Goal: Task Accomplishment & Management: Manage account settings

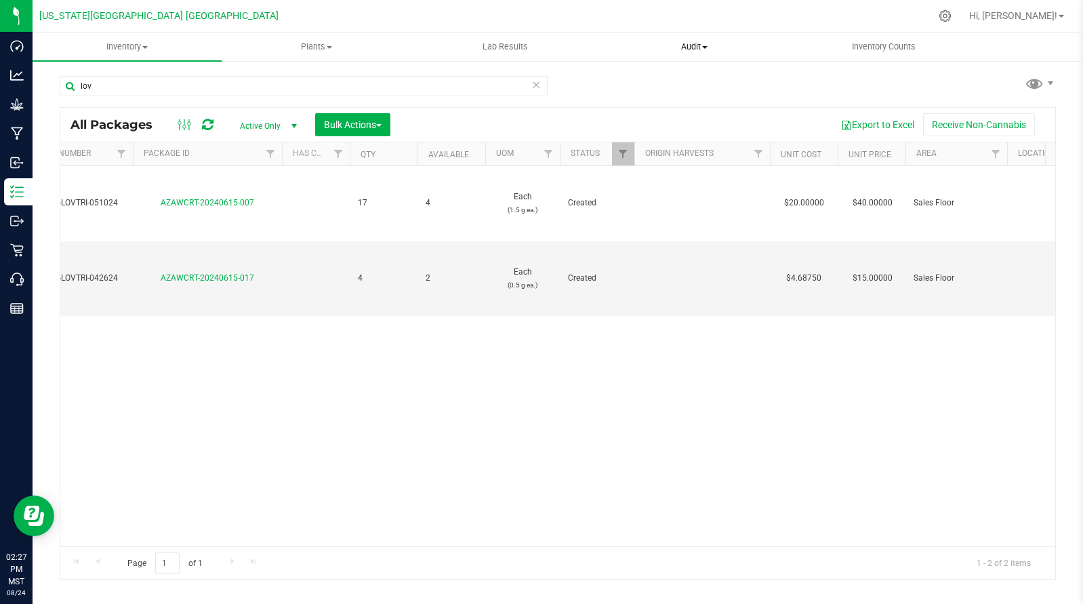
click at [693, 39] on uib-tab-heading "Audit Inventory auditing Package history" at bounding box center [695, 46] width 188 height 27
click at [878, 56] on uib-tab-heading "Inventory Counts" at bounding box center [884, 46] width 188 height 27
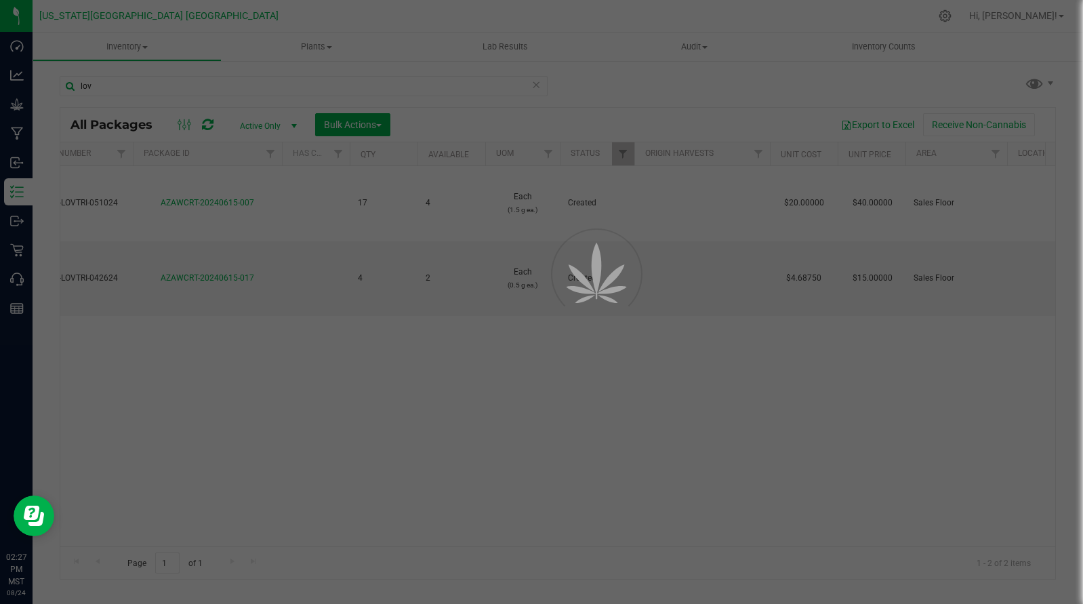
click at [878, 52] on div at bounding box center [541, 302] width 1083 height 604
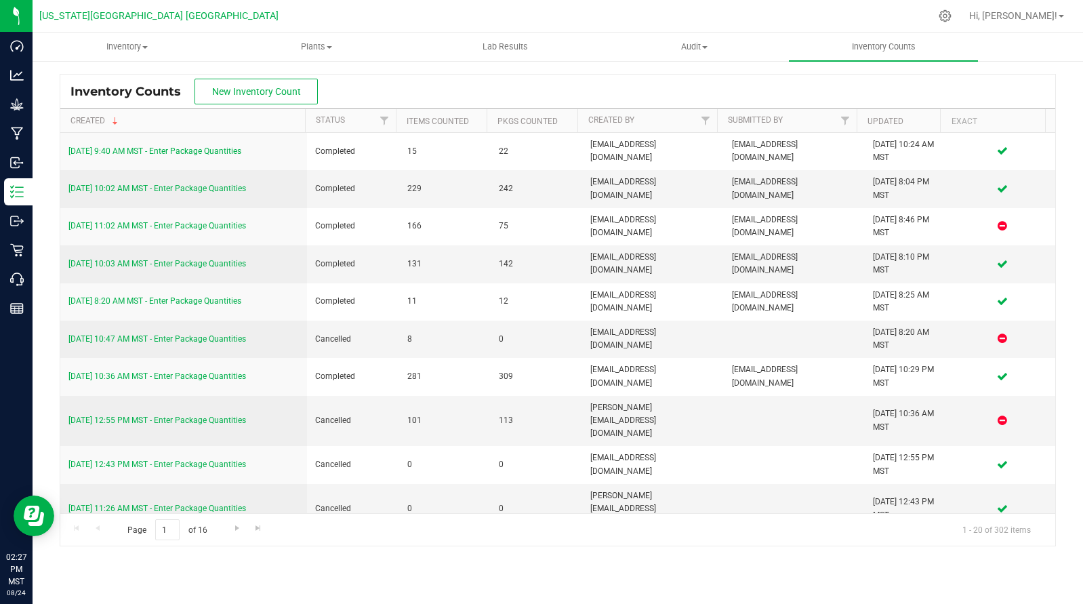
click at [289, 99] on button "New Inventory Count" at bounding box center [256, 92] width 123 height 26
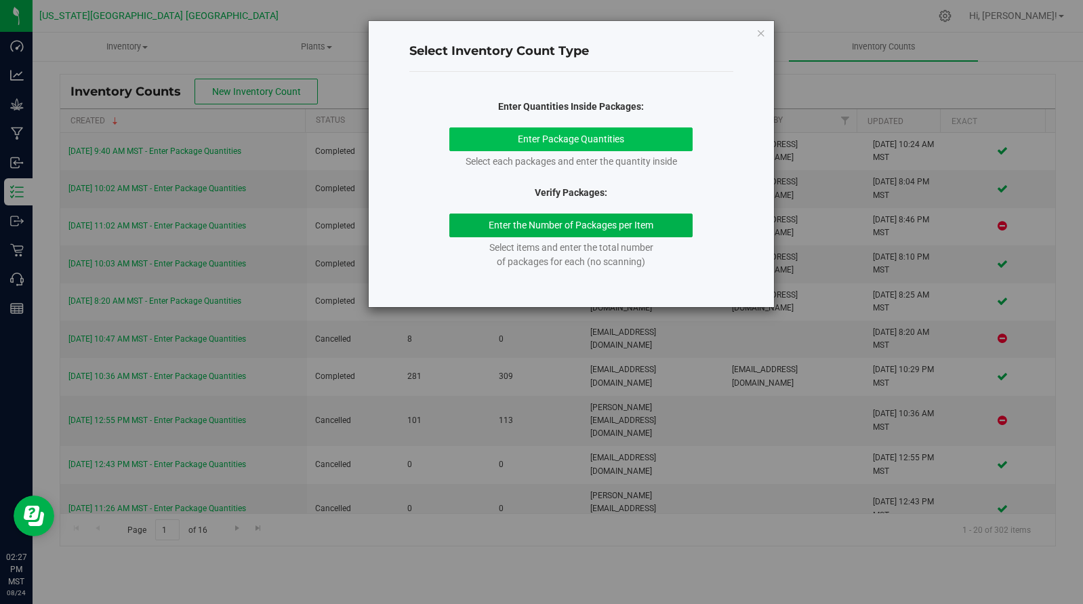
click at [640, 134] on button "Enter Package Quantities" at bounding box center [570, 139] width 243 height 24
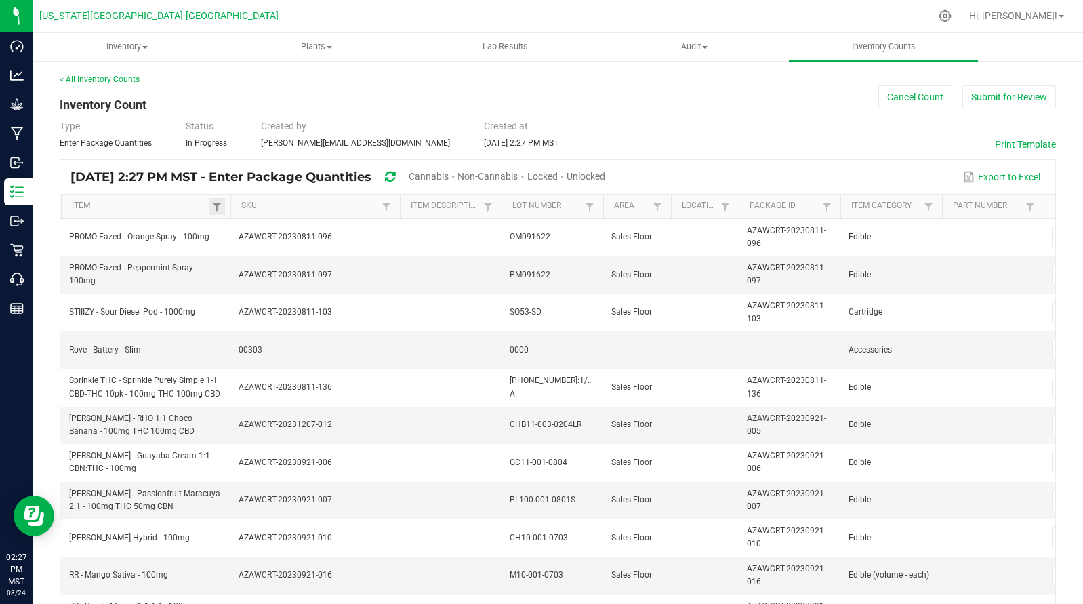
click at [210, 204] on link at bounding box center [217, 206] width 16 height 17
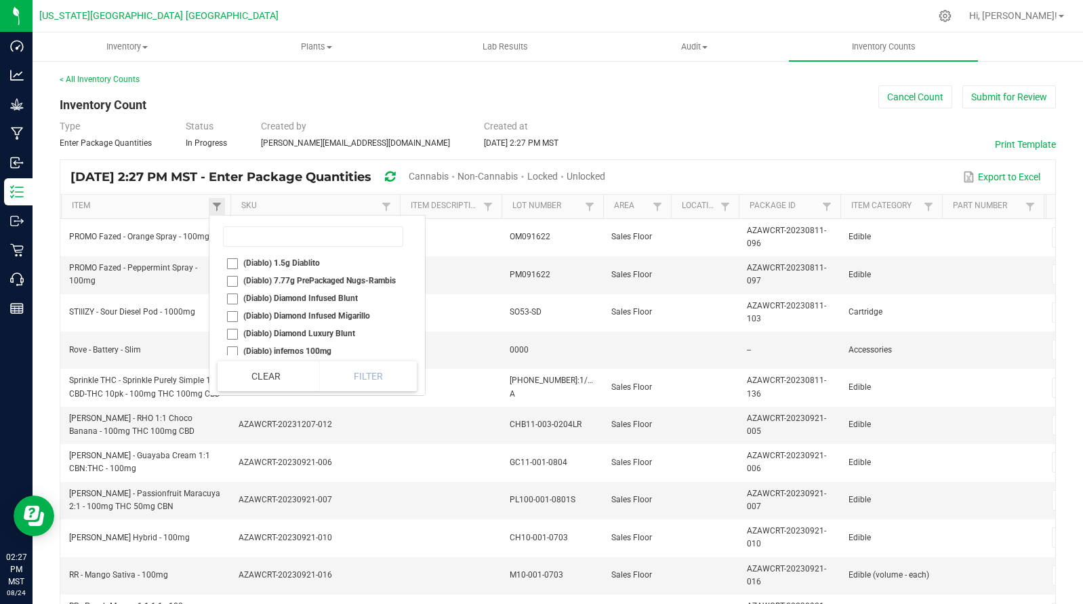
click at [210, 204] on link at bounding box center [217, 206] width 16 height 17
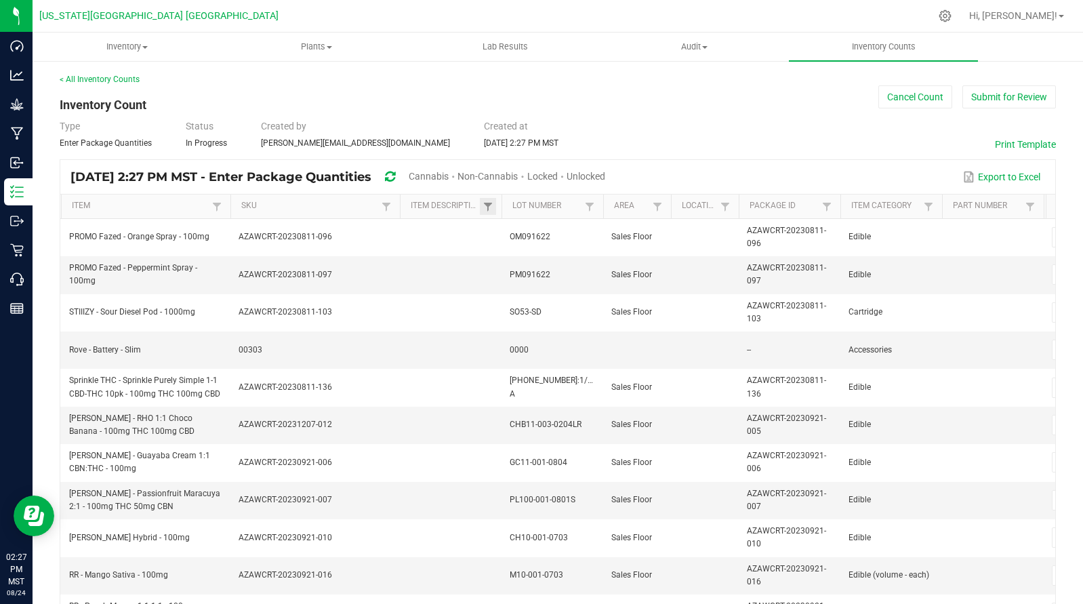
click at [495, 201] on link at bounding box center [488, 206] width 16 height 17
click at [514, 234] on input "text" at bounding box center [559, 234] width 140 height 20
type input "preroll"
click at [586, 275] on button "Filter" at bounding box center [595, 270] width 68 height 30
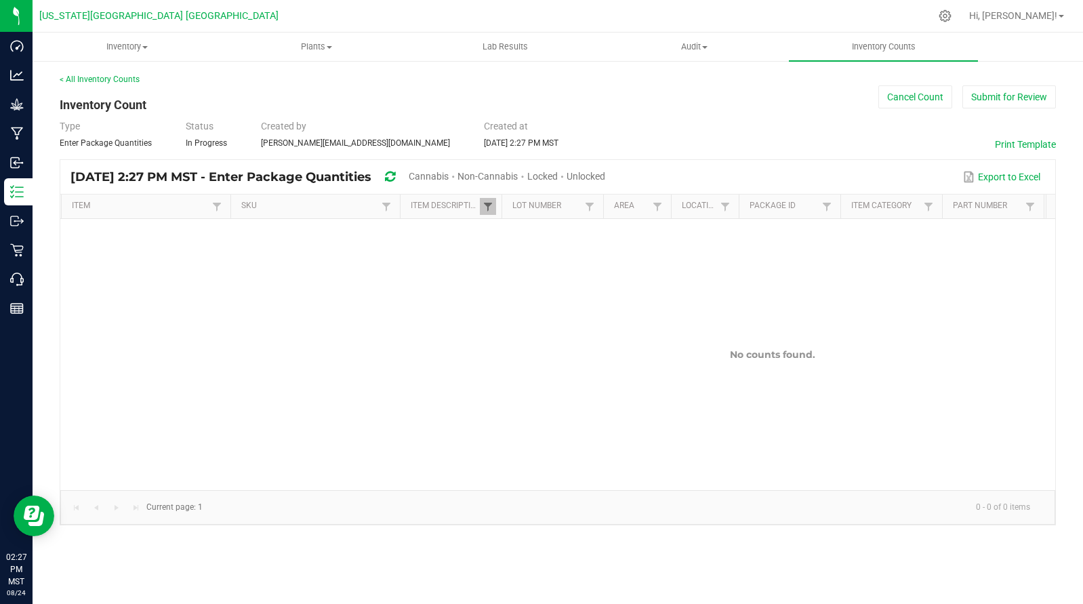
click at [492, 210] on span at bounding box center [488, 206] width 11 height 11
click at [479, 195] on kendo-grid "[DATE] 2:27 PM MST - Enter Package Quantities Cannabis Non-Cannabis Locked Unlo…" at bounding box center [558, 342] width 996 height 366
click at [484, 203] on span at bounding box center [488, 206] width 11 height 11
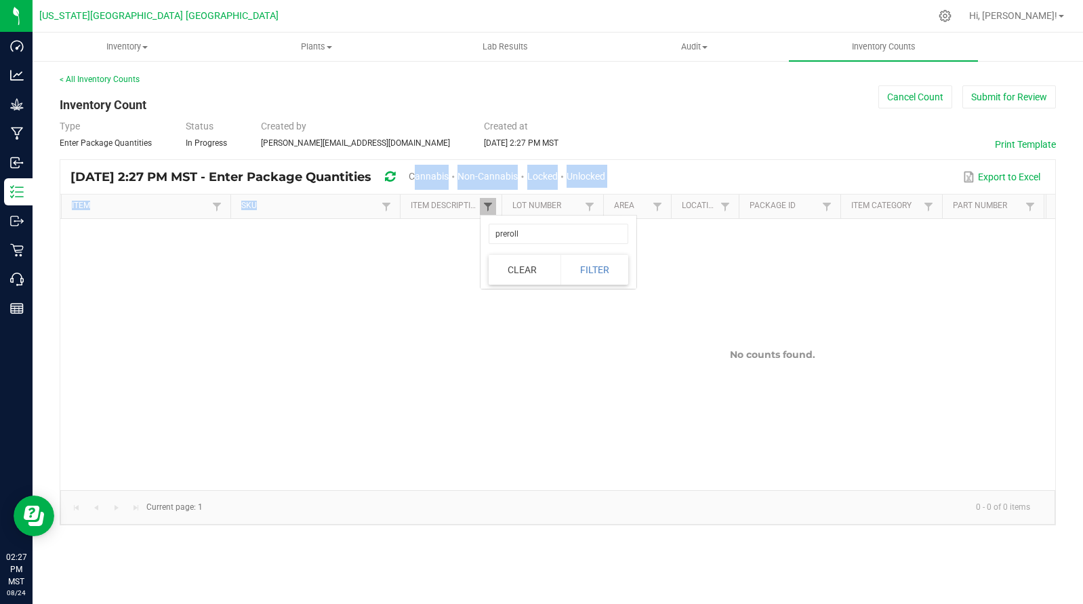
click at [487, 205] on span at bounding box center [488, 206] width 11 height 11
click at [504, 272] on button "Clear" at bounding box center [522, 270] width 67 height 30
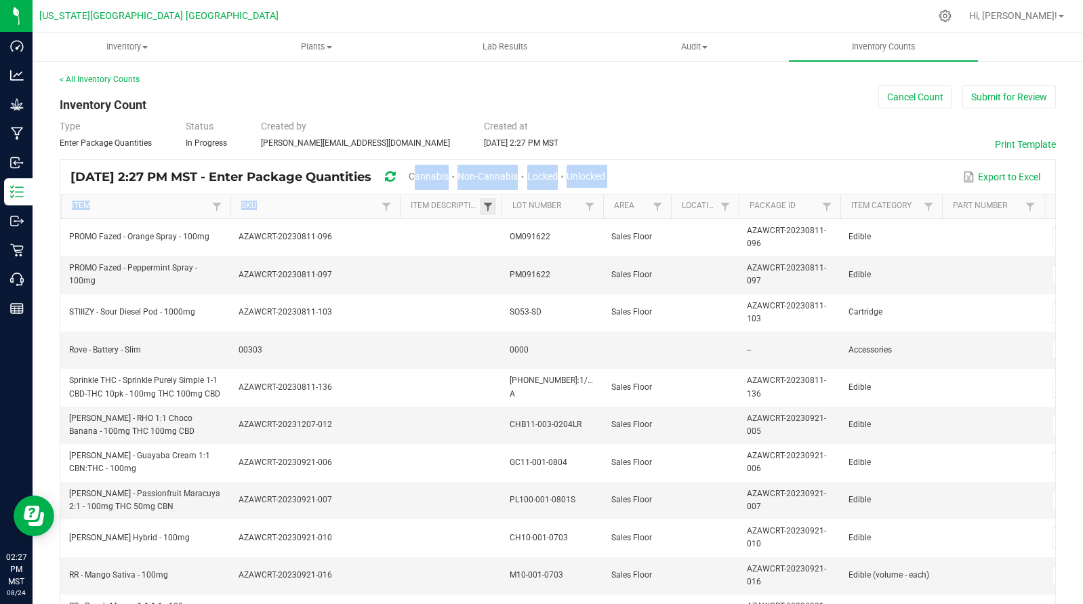
click at [490, 205] on span at bounding box center [488, 206] width 11 height 11
click at [205, 199] on th "Item" at bounding box center [145, 207] width 169 height 24
click at [211, 201] on link at bounding box center [217, 206] width 16 height 17
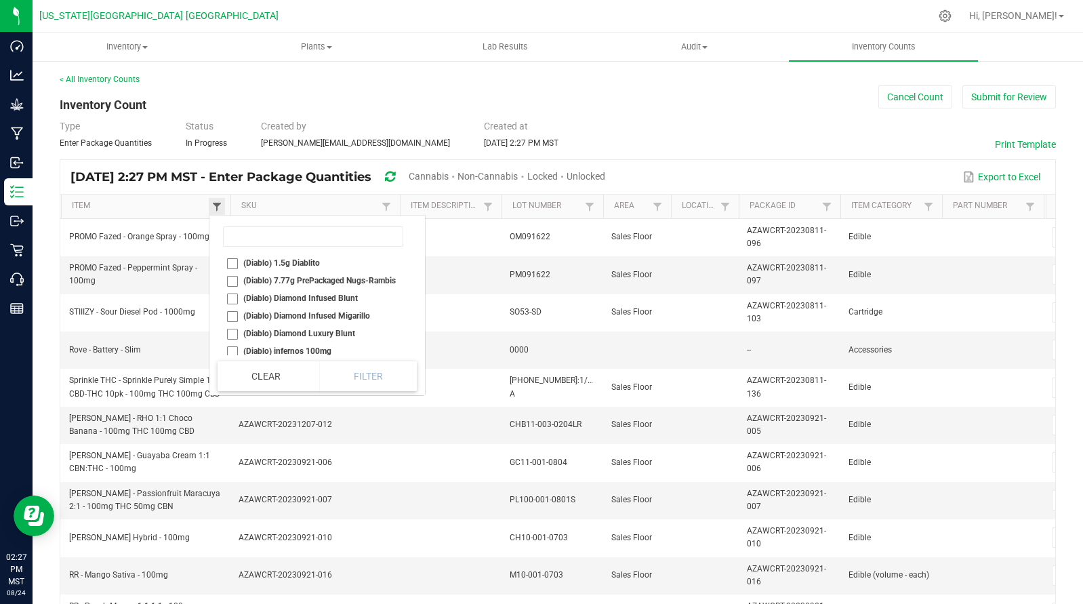
click at [211, 201] on span at bounding box center [216, 206] width 11 height 11
click at [221, 202] on span at bounding box center [216, 206] width 11 height 11
click at [220, 201] on span at bounding box center [216, 206] width 11 height 11
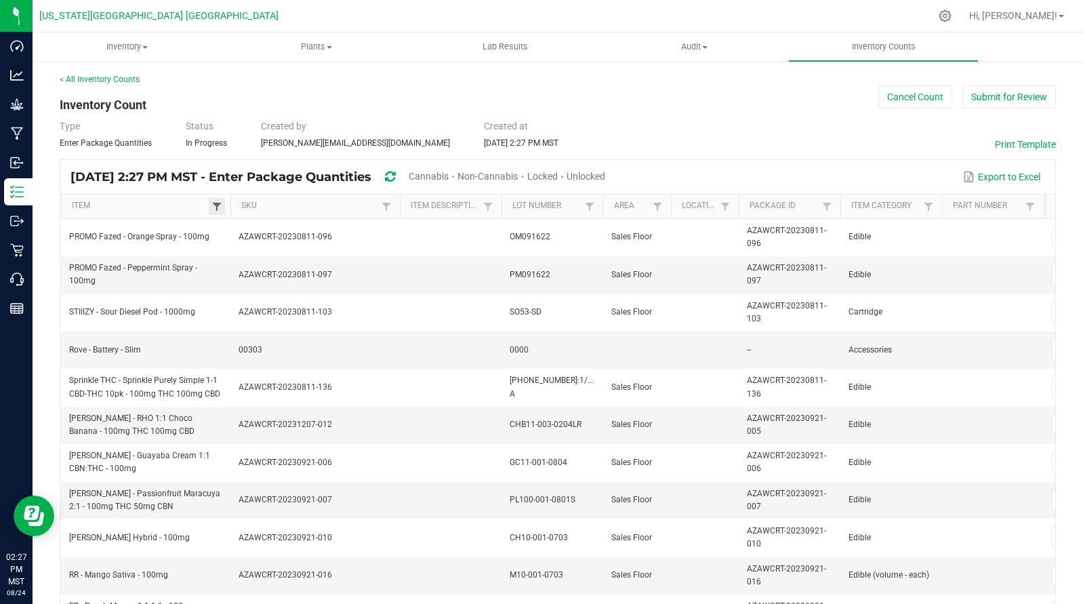
click at [219, 201] on span at bounding box center [216, 206] width 11 height 11
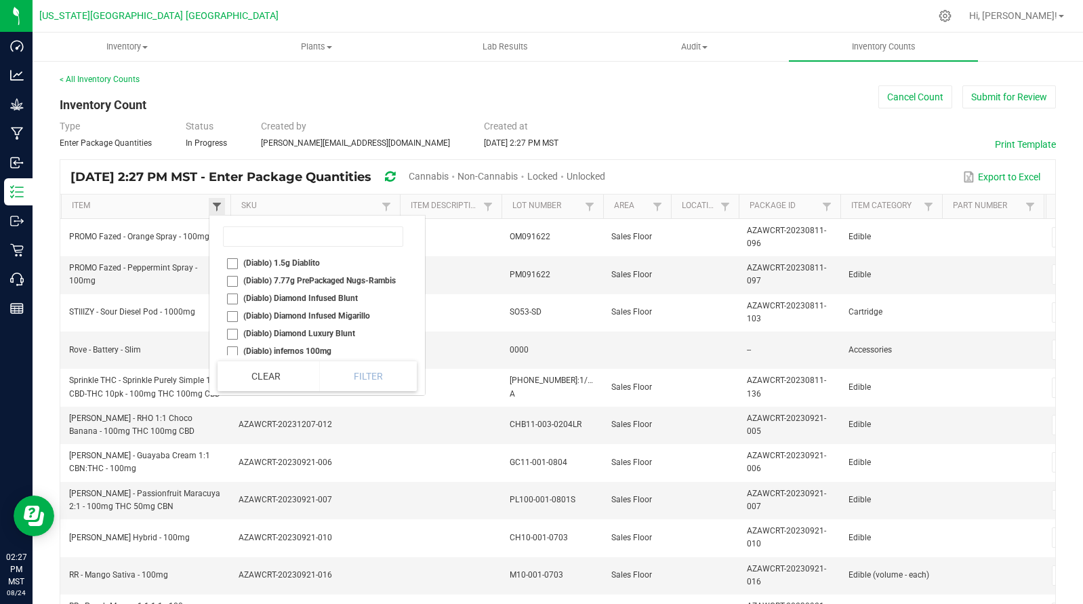
click at [219, 201] on span at bounding box center [216, 206] width 11 height 11
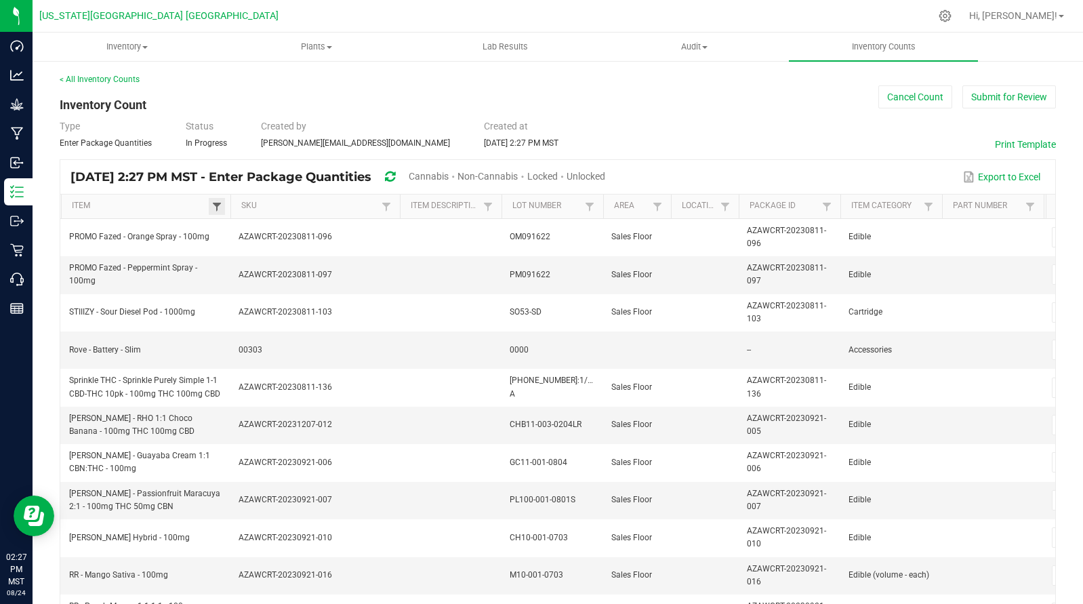
click at [219, 201] on span at bounding box center [216, 206] width 11 height 11
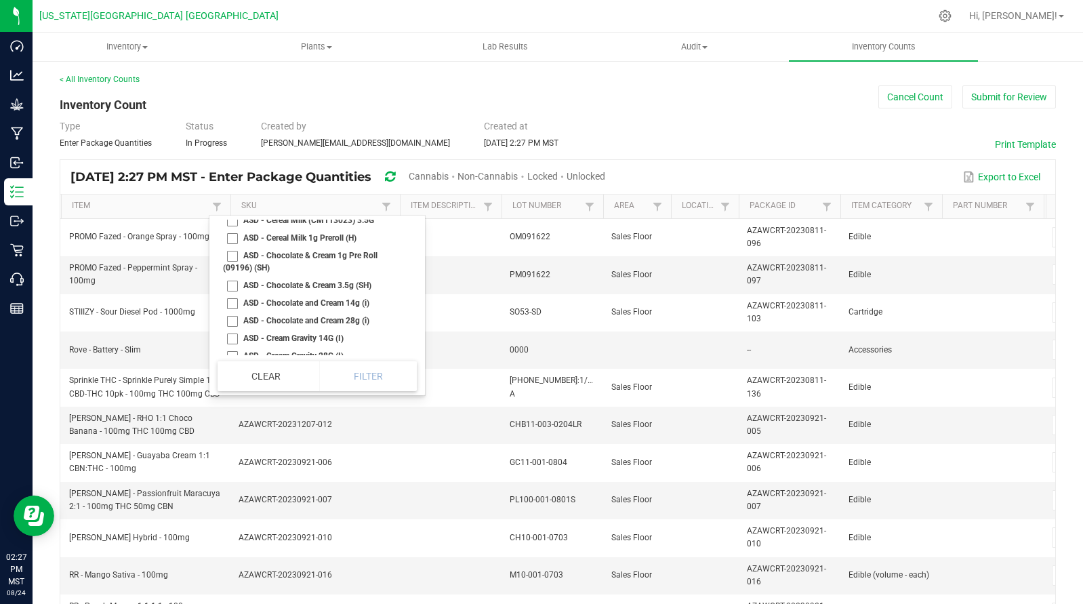
scroll to position [2423, 0]
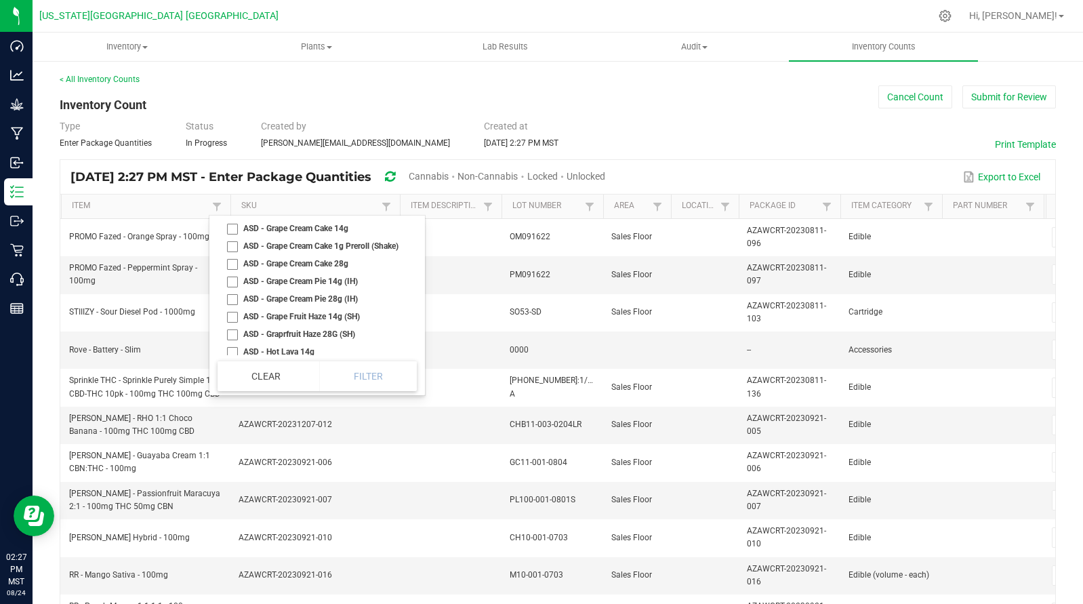
click at [295, 200] on th "SKU" at bounding box center [314, 207] width 169 height 24
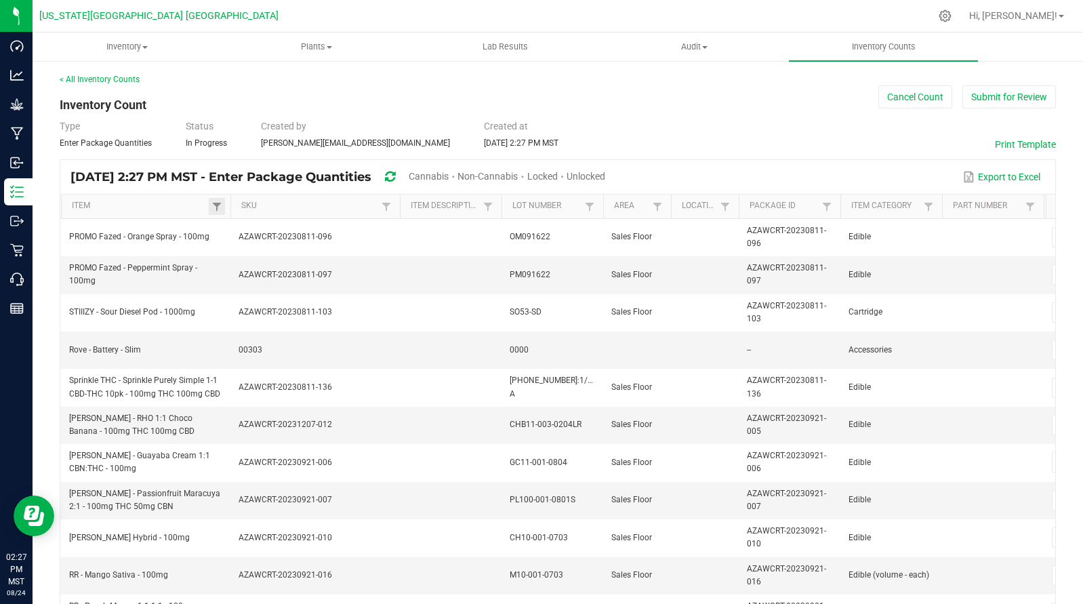
click at [224, 212] on link at bounding box center [217, 206] width 16 height 17
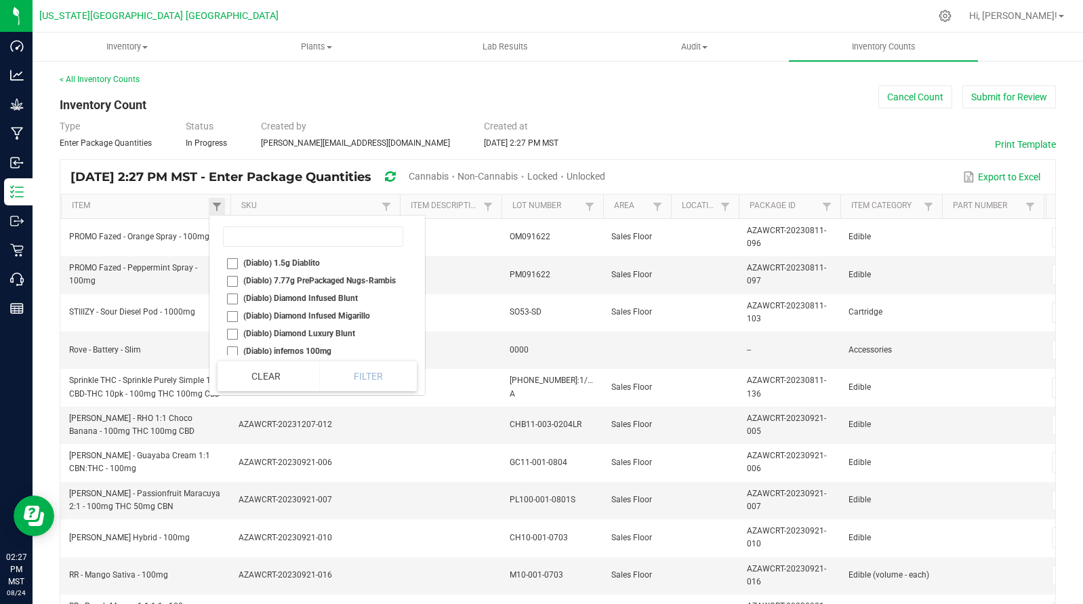
click at [217, 200] on link at bounding box center [217, 206] width 16 height 17
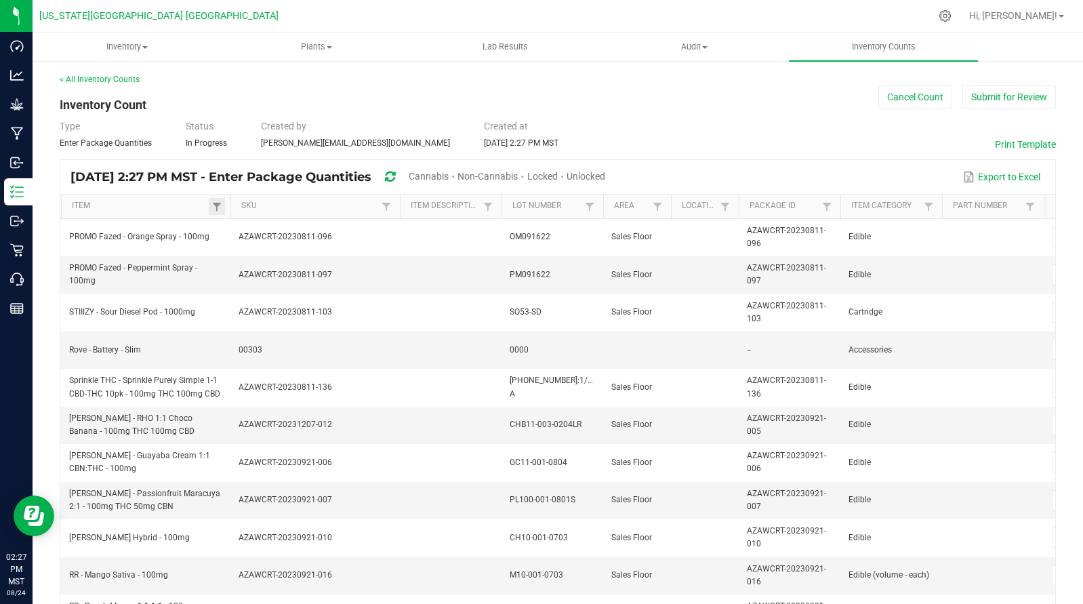
click at [217, 200] on link at bounding box center [217, 206] width 16 height 17
click at [234, 233] on input "[URL][DOMAIN_NAME]" at bounding box center [283, 236] width 121 height 20
type input "httpsprero://[DOMAIN_NAME][URL]"
click at [264, 284] on button "Clear" at bounding box center [251, 275] width 67 height 30
click at [222, 207] on span at bounding box center [216, 206] width 11 height 11
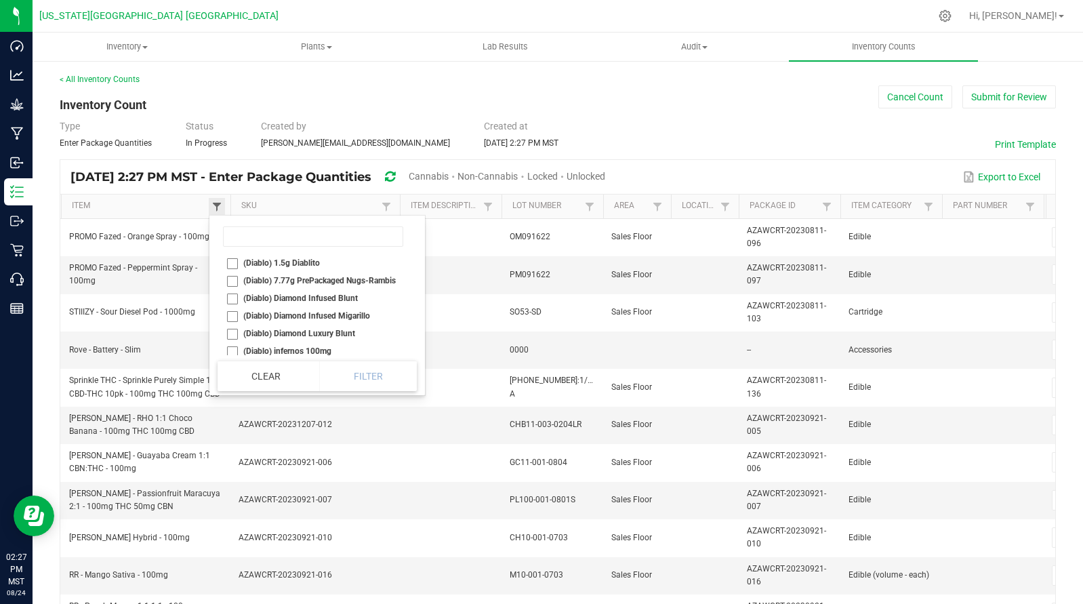
click at [220, 205] on span at bounding box center [216, 206] width 11 height 11
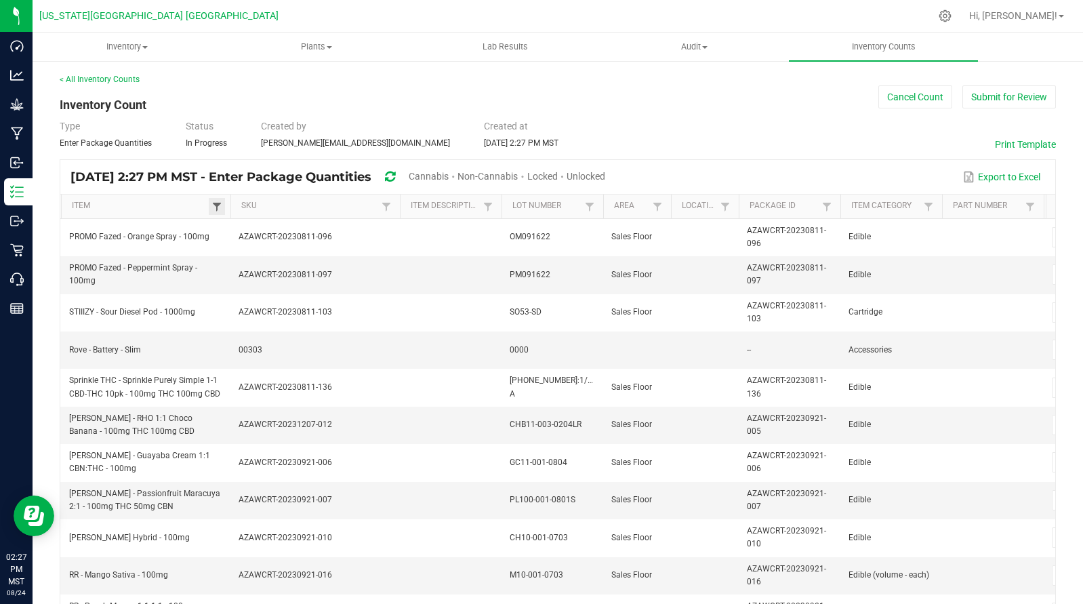
click at [220, 205] on span at bounding box center [216, 206] width 11 height 11
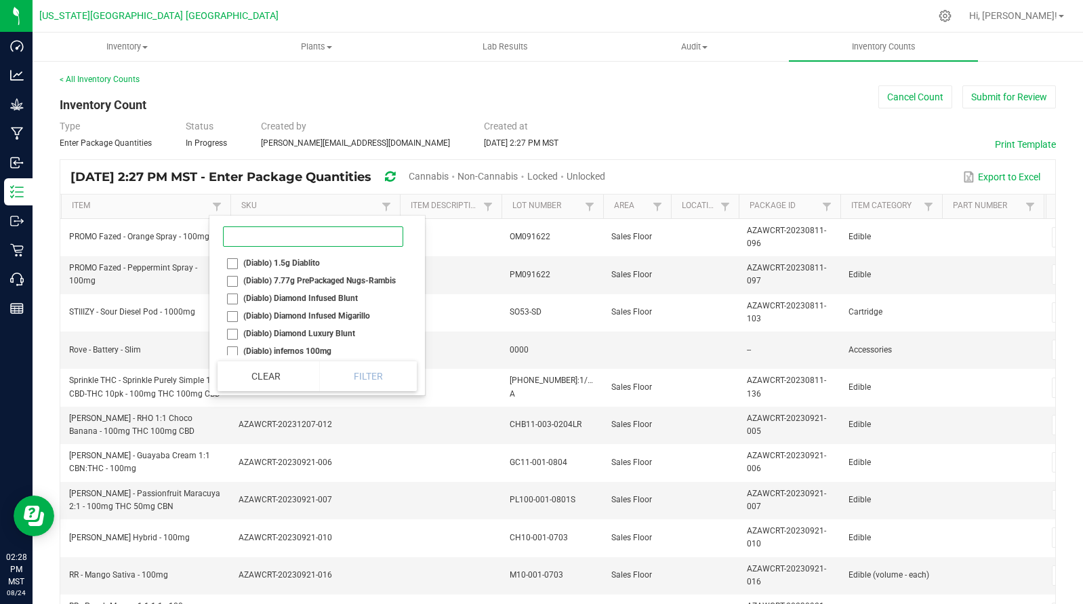
click at [264, 242] on input at bounding box center [313, 236] width 180 height 20
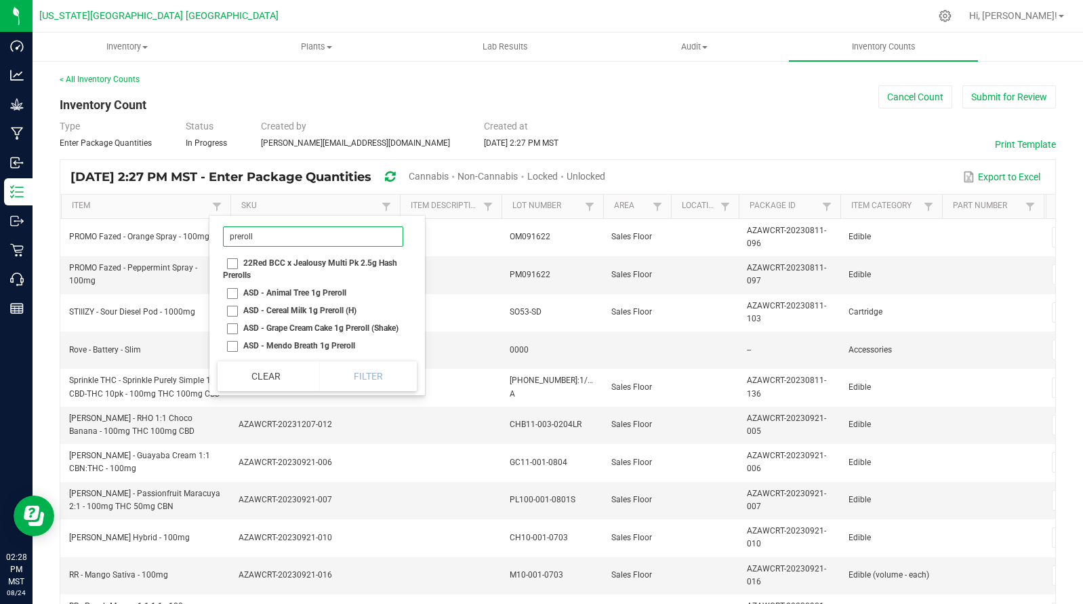
type input "preroll"
click at [237, 261] on li "22Red BCC x Jealousy Multi Pk 2.5g Hash Prerolls" at bounding box center [313, 269] width 191 height 30
checkbox Prerolls "true"
click at [235, 291] on li "ASD - Animal Tree 1g Preroll" at bounding box center [313, 293] width 191 height 18
checkbox Preroll "true"
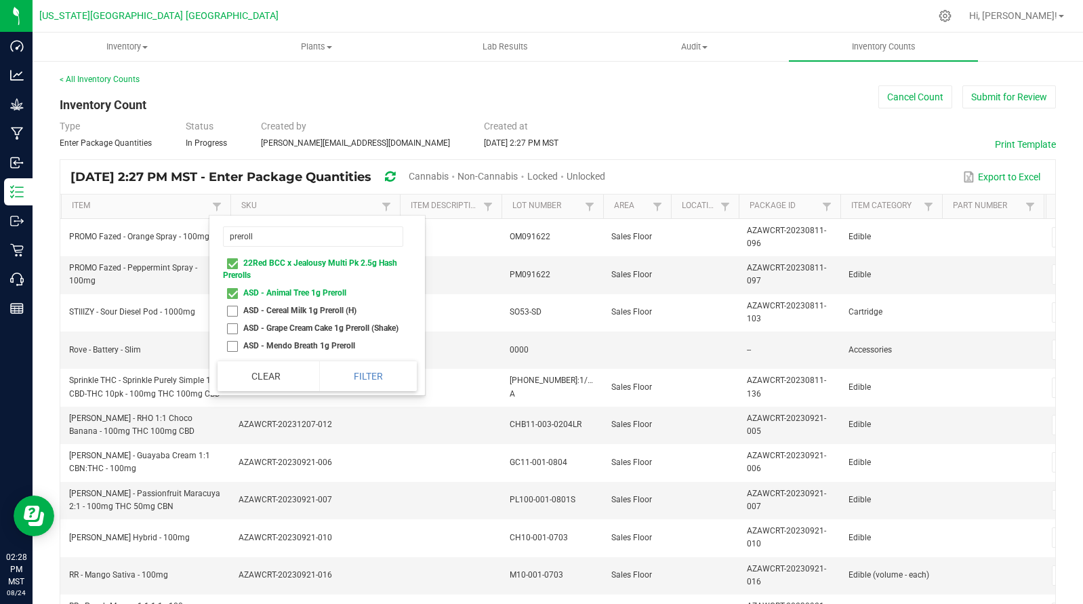
drag, startPoint x: 241, startPoint y: 315, endPoint x: 231, endPoint y: 310, distance: 10.6
click at [241, 315] on li "ASD - Cereal Milk 1g Preroll (H)" at bounding box center [313, 311] width 191 height 18
checkbox \(H\) "true"
click at [233, 323] on li "ASD - Grape Cream Cake 1g Preroll (Shake)" at bounding box center [313, 328] width 191 height 18
click at [233, 329] on li "ASD - Grape Cream Cake 1g Preroll (Shake)" at bounding box center [313, 328] width 191 height 18
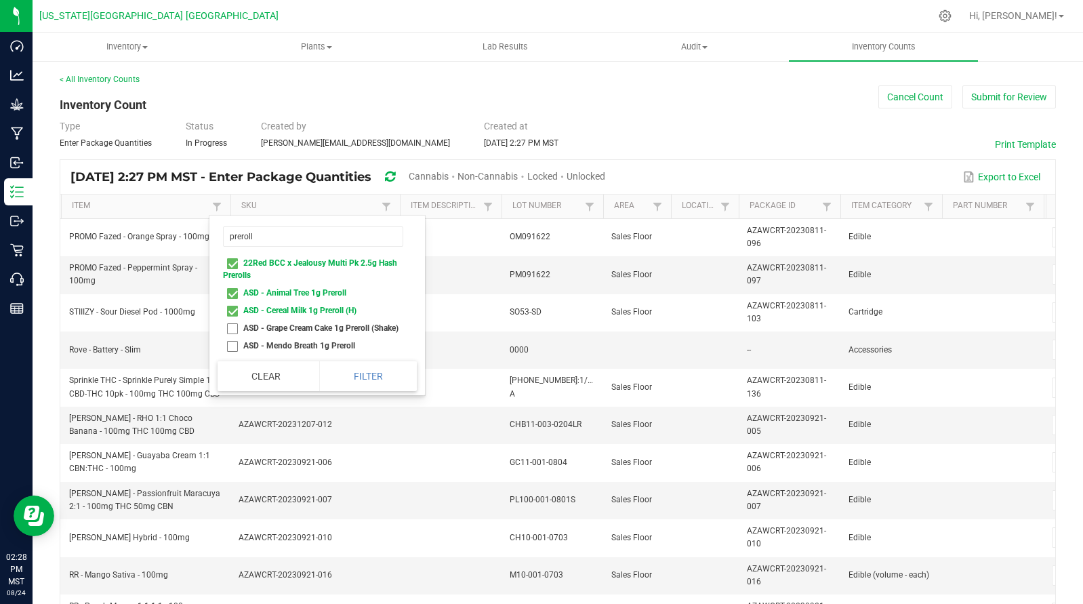
click at [231, 327] on li "ASD - Grape Cream Cake 1g Preroll (Shake)" at bounding box center [313, 328] width 191 height 18
checkbox \(Shake\) "true"
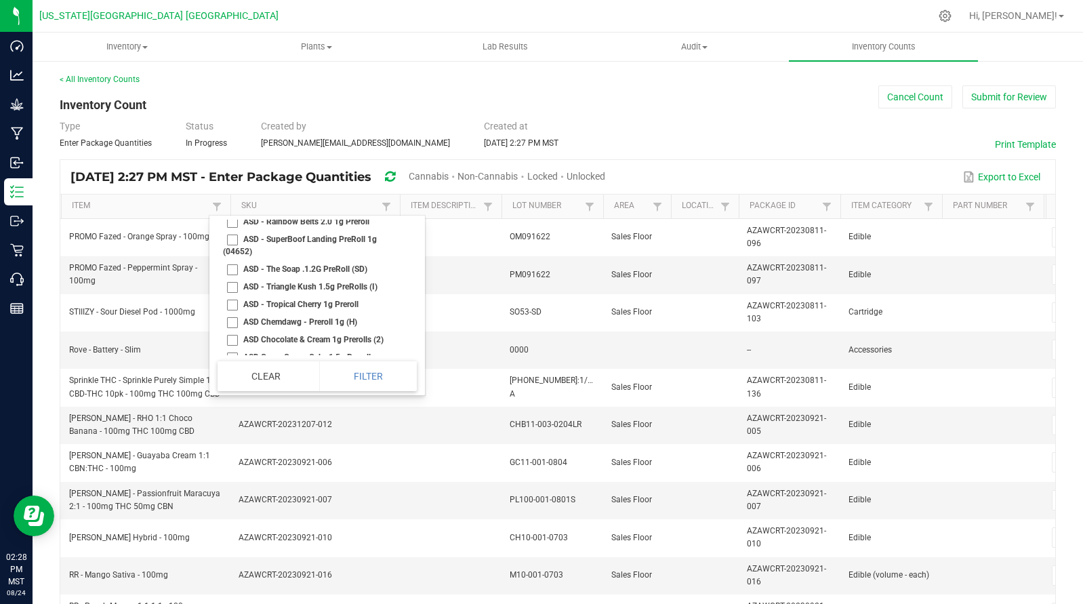
scroll to position [65, 0]
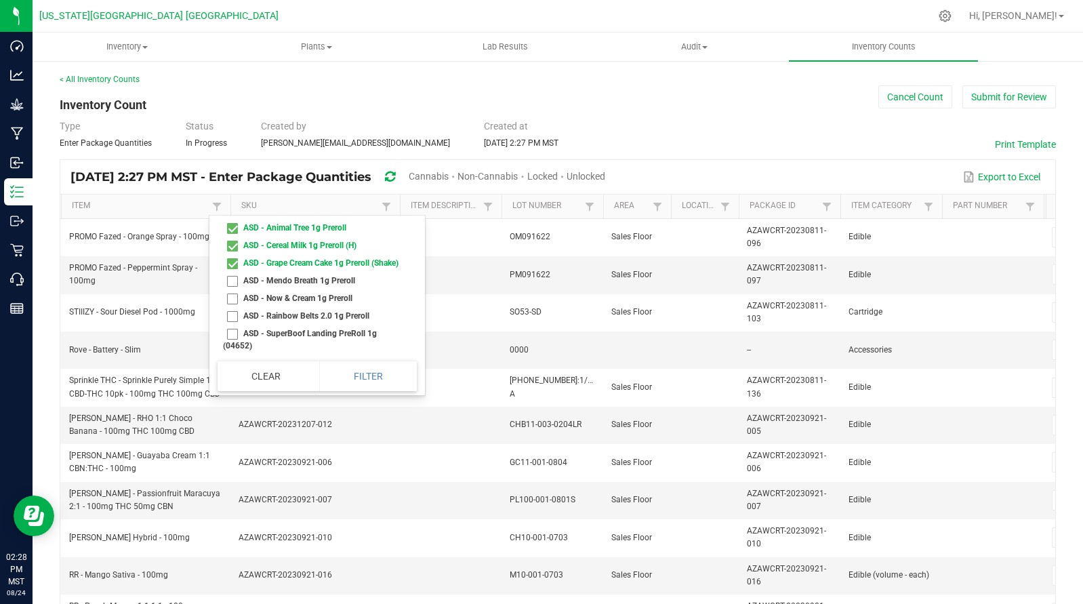
click at [237, 289] on li "ASD - Mendo Breath 1g Preroll" at bounding box center [313, 281] width 191 height 18
checkbox Preroll "true"
click at [237, 307] on li "ASD - Now & Cream 1g Preroll" at bounding box center [313, 298] width 191 height 18
checkbox Preroll "true"
click at [235, 325] on li "ASD - Rainbow Belts 2.0 1g Preroll" at bounding box center [313, 316] width 191 height 18
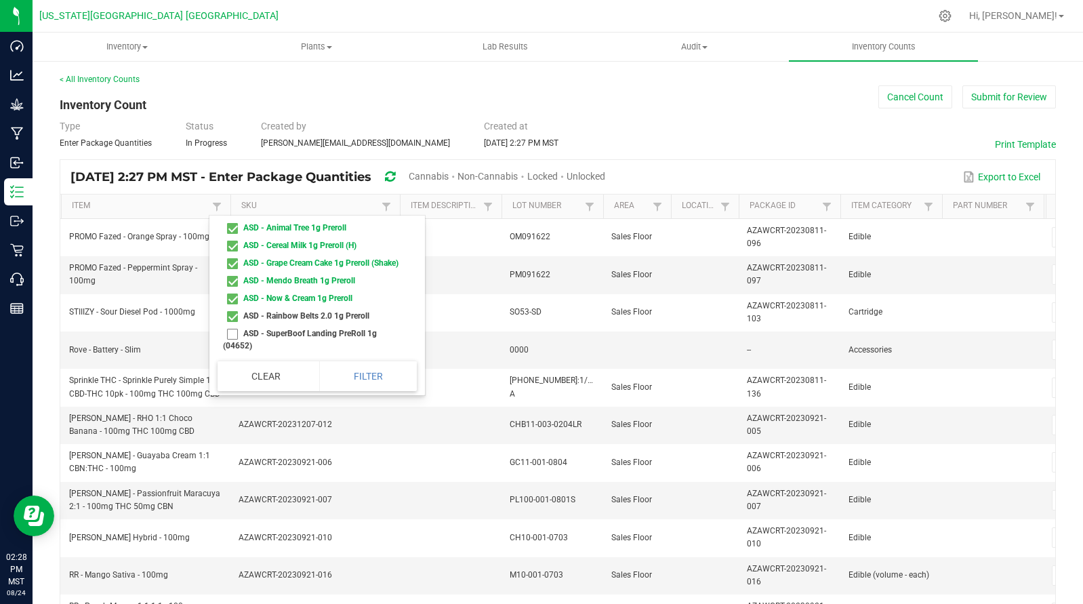
checkbox Preroll "true"
click at [236, 346] on li "ASD - SuperBoof Landing PreRoll 1g (04652)" at bounding box center [313, 340] width 191 height 30
checkbox \(04652\) "true"
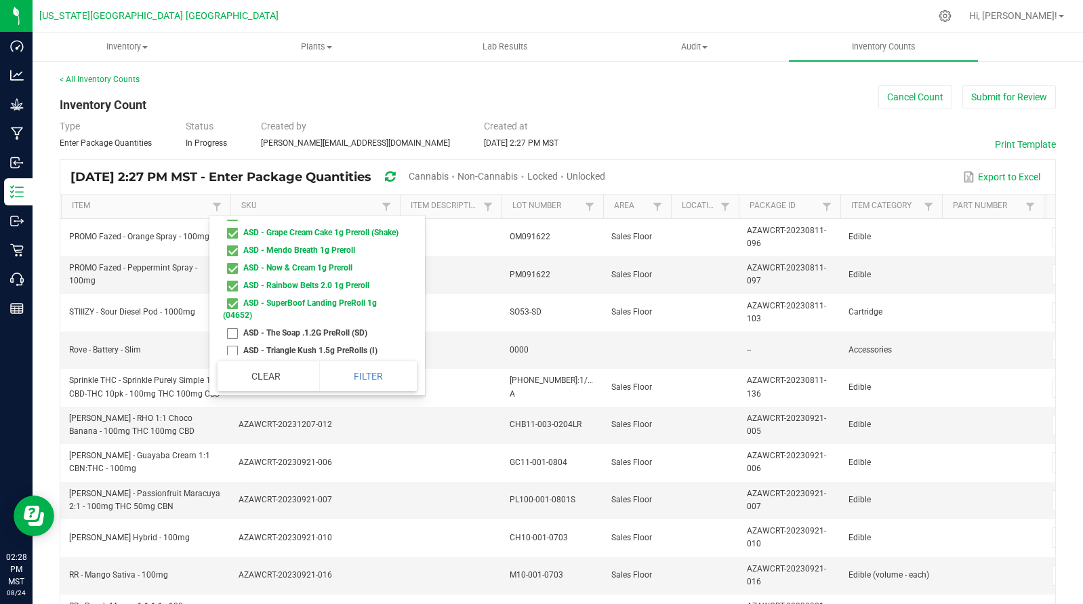
click at [233, 342] on li "ASD - The Soap .1.2G PreRoll (SD)" at bounding box center [313, 333] width 191 height 18
checkbox \(SD\) "true"
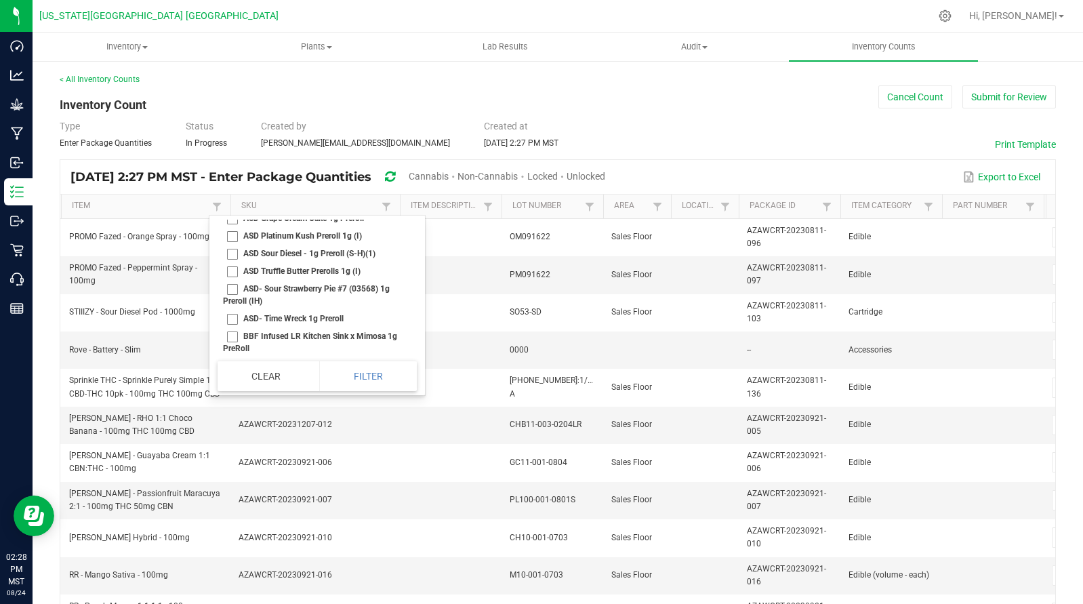
scroll to position [187, 0]
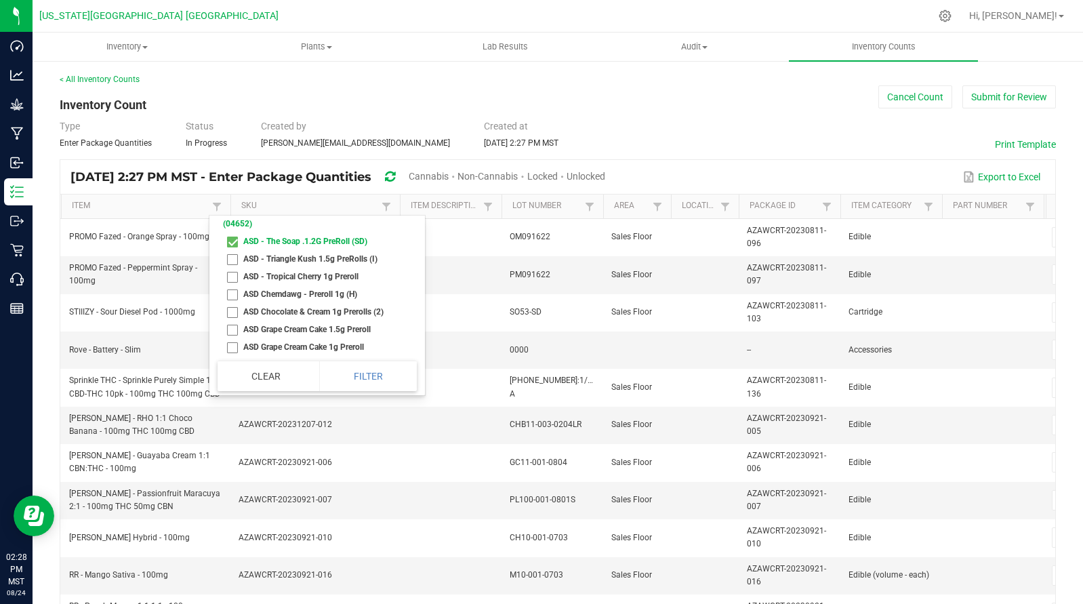
click at [233, 268] on li "ASD - Triangle Kush 1.5g PreRolls (I)" at bounding box center [313, 259] width 191 height 18
checkbox \(I\) "true"
click at [235, 285] on li "ASD - Tropical Cherry 1g Preroll" at bounding box center [313, 277] width 191 height 18
checkbox Preroll "true"
click at [233, 303] on li "ASD Chemdawg - Preroll 1g (H)" at bounding box center [313, 294] width 191 height 18
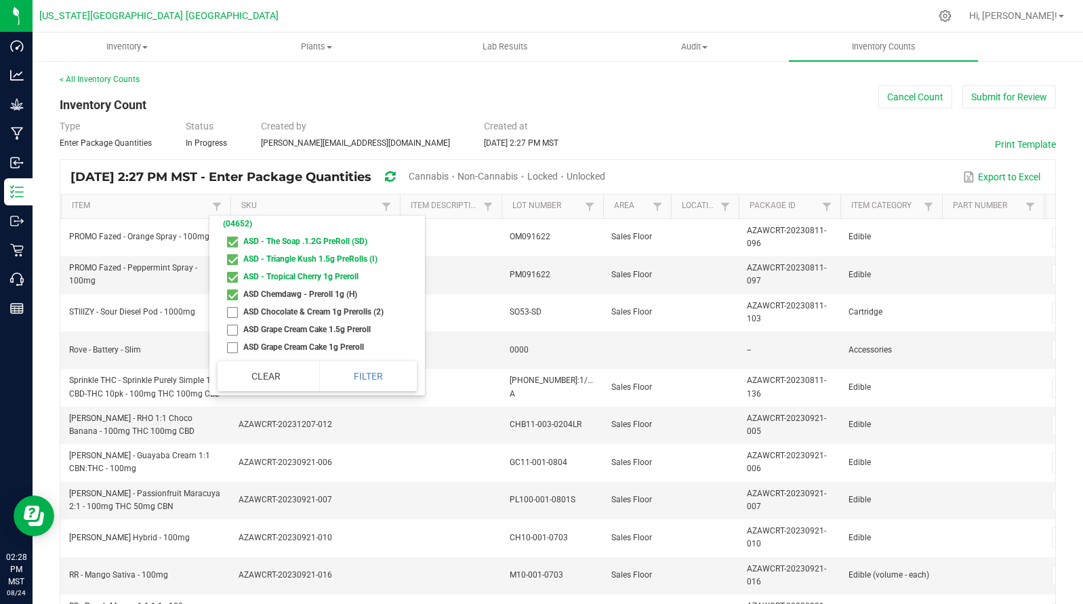
checkbox \(H\) "true"
click at [233, 321] on li "ASD Chocolate & Cream 1g Prerolls (2)" at bounding box center [313, 312] width 191 height 18
checkbox \(2\) "true"
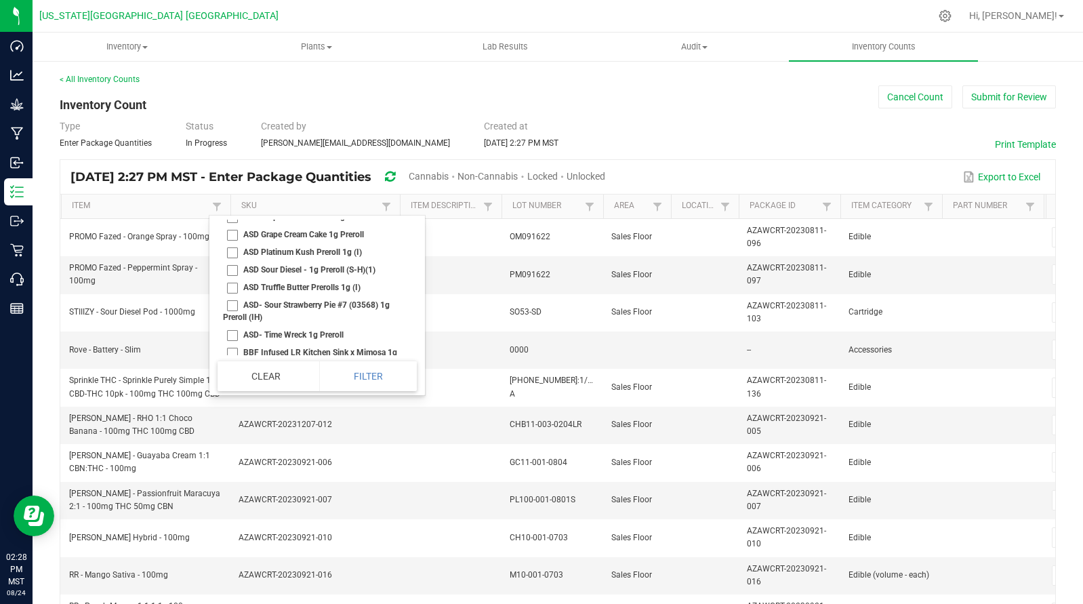
click at [235, 226] on li "ASD Grape Cream Cake 1.5g Preroll" at bounding box center [313, 217] width 191 height 18
checkbox Preroll "true"
click at [233, 243] on li "ASD Grape Cream Cake 1g Preroll" at bounding box center [313, 235] width 191 height 18
checkbox Preroll "true"
click at [233, 261] on li "ASD Platinum Kush Preroll 1g (I)" at bounding box center [313, 252] width 191 height 18
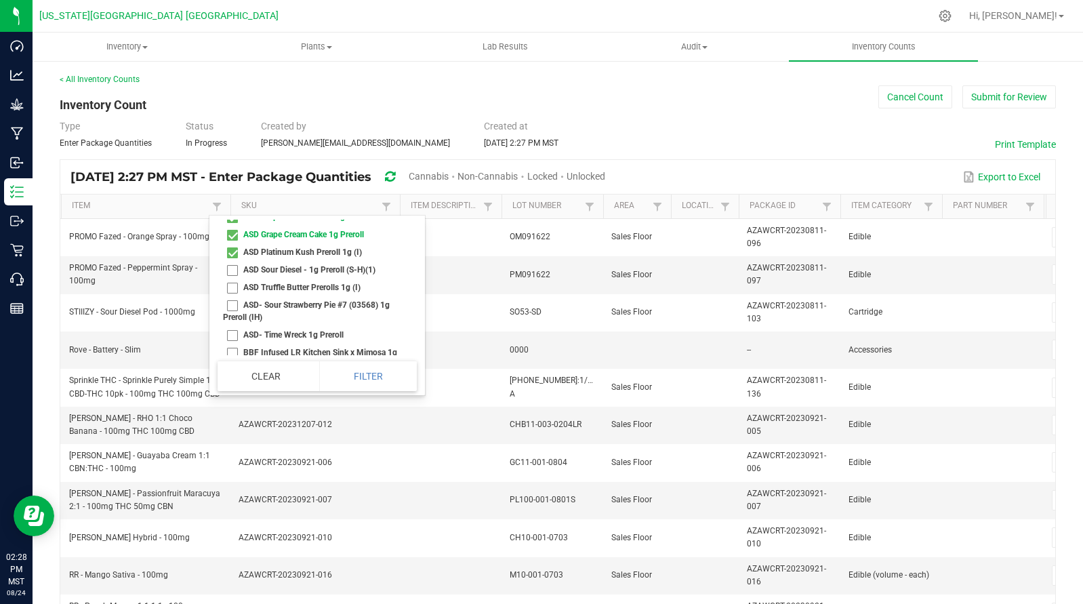
checkbox \(I\) "true"
click at [232, 279] on li "ASD Sour Diesel - 1g Preroll (S-H)(1)" at bounding box center [313, 270] width 191 height 18
checkbox \(S-H\)\(1\) "true"
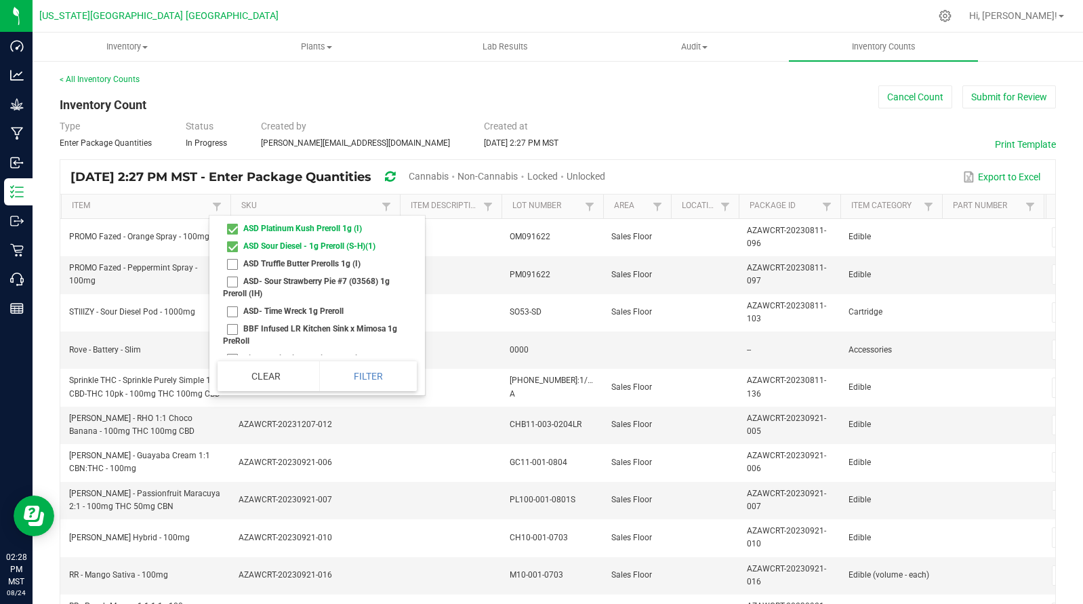
scroll to position [376, 0]
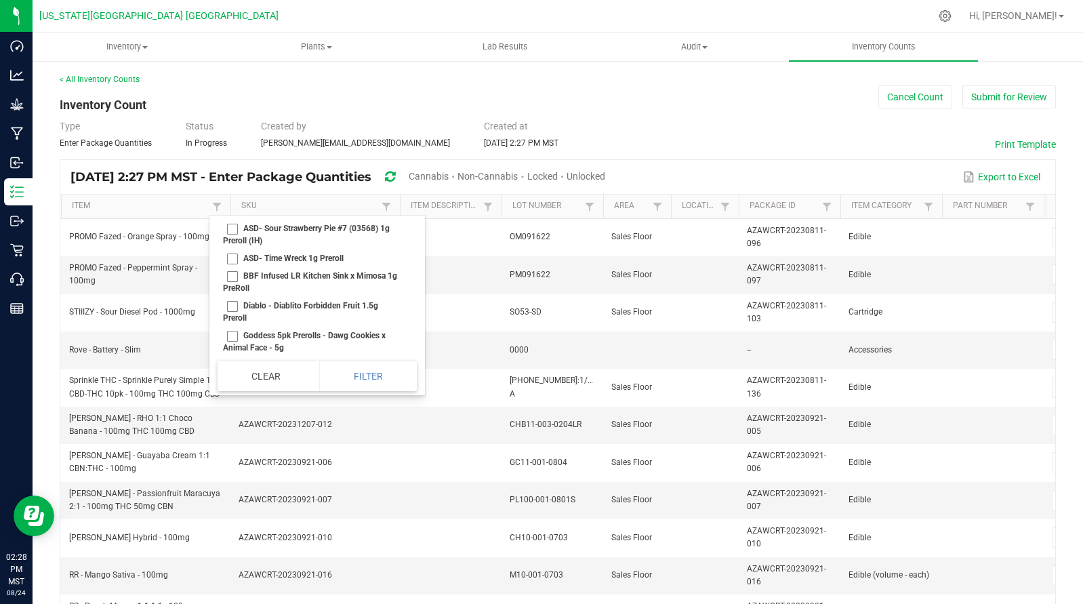
click at [230, 220] on li "ASD Truffle Butter Prerolls 1g (I)" at bounding box center [313, 211] width 191 height 18
checkbox \(I\) "true"
click at [228, 249] on li "ASD- Sour Strawberry Pie #7 (03568) 1g Preroll (IH)" at bounding box center [313, 235] width 191 height 30
checkbox \(IH\) "true"
click at [235, 267] on li "ASD- Time Wreck 1g Preroll" at bounding box center [313, 258] width 191 height 18
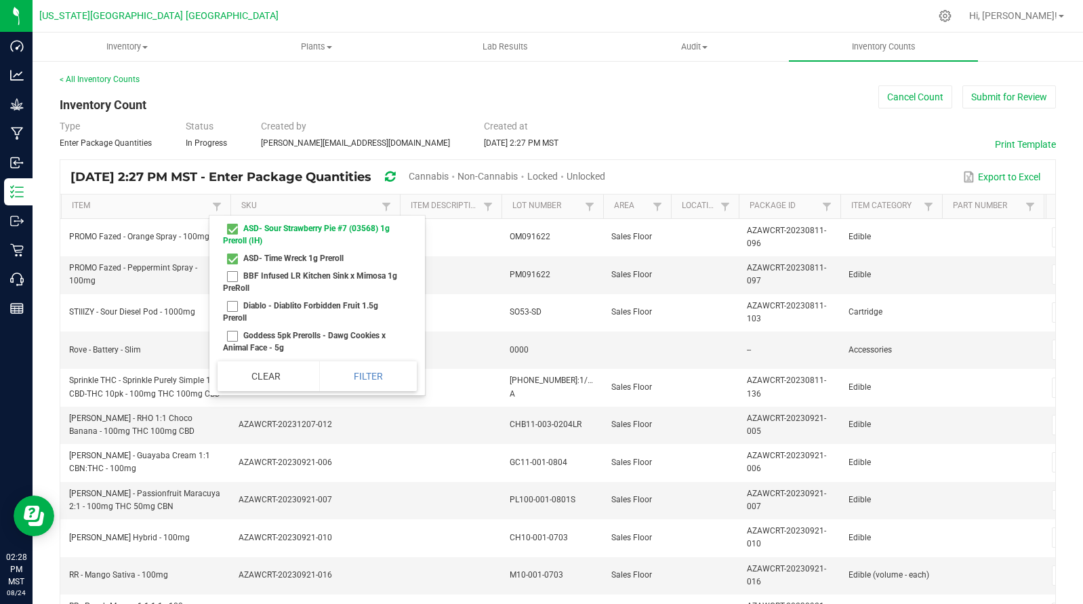
checkbox Preroll "true"
click at [233, 297] on li "BBF Infused LR Kitchen Sink x Mimosa 1g PreRoll" at bounding box center [313, 282] width 191 height 30
checkbox PreRoll "true"
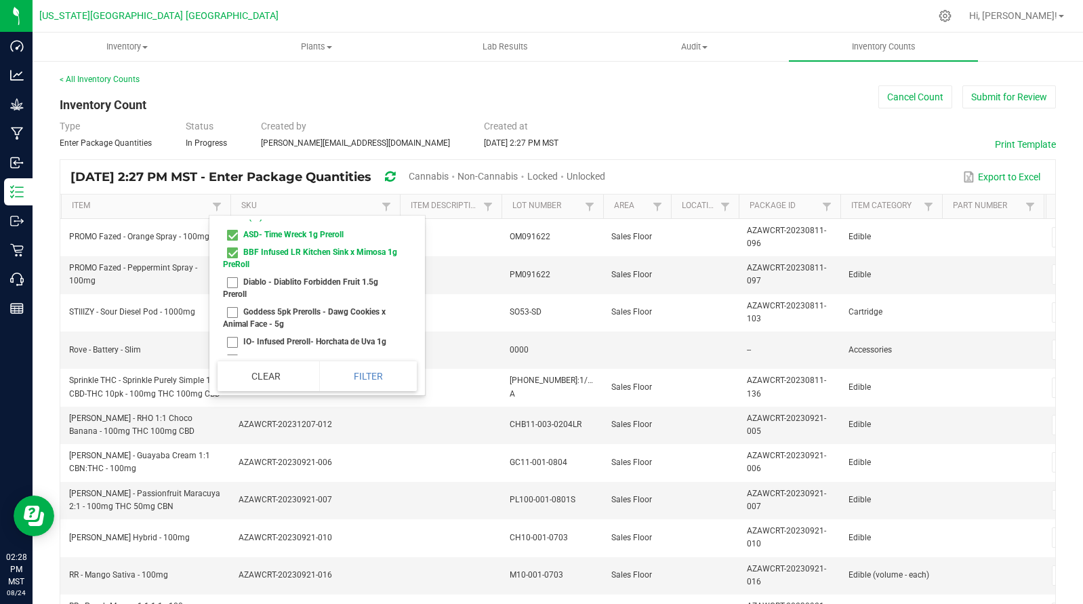
click at [237, 303] on li "Diablo - Diablito Forbidden Fruit 1.5g Preroll" at bounding box center [313, 288] width 191 height 30
checkbox Preroll "true"
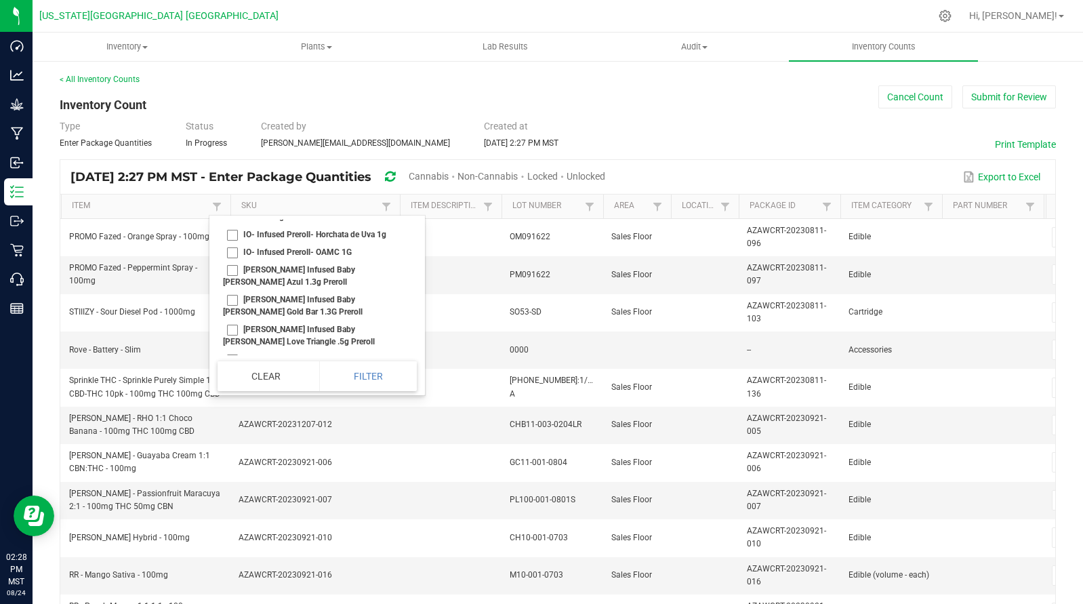
click at [234, 226] on li "Goddess 5pk Prerolls - Dawg Cookies x Animal Face - 5g" at bounding box center [313, 211] width 191 height 30
checkbox 5g "true"
click at [229, 243] on li "IO- Infused Preroll- Horchata de Uva 1g" at bounding box center [313, 235] width 191 height 18
checkbox 1g "true"
click at [233, 261] on li "IO- Infused Preroll- OAMC 1G" at bounding box center [313, 252] width 191 height 18
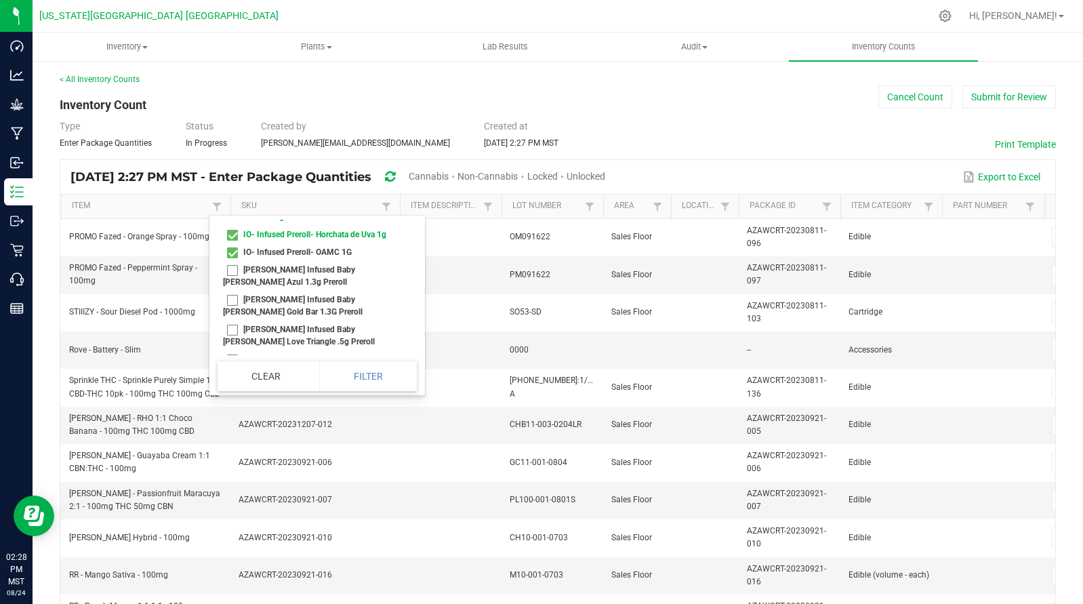
checkbox 1G "true"
click at [231, 291] on li "[PERSON_NAME] Infused Baby [PERSON_NAME] Azul 1.3g Preroll" at bounding box center [313, 276] width 191 height 30
checkbox Preroll "true"
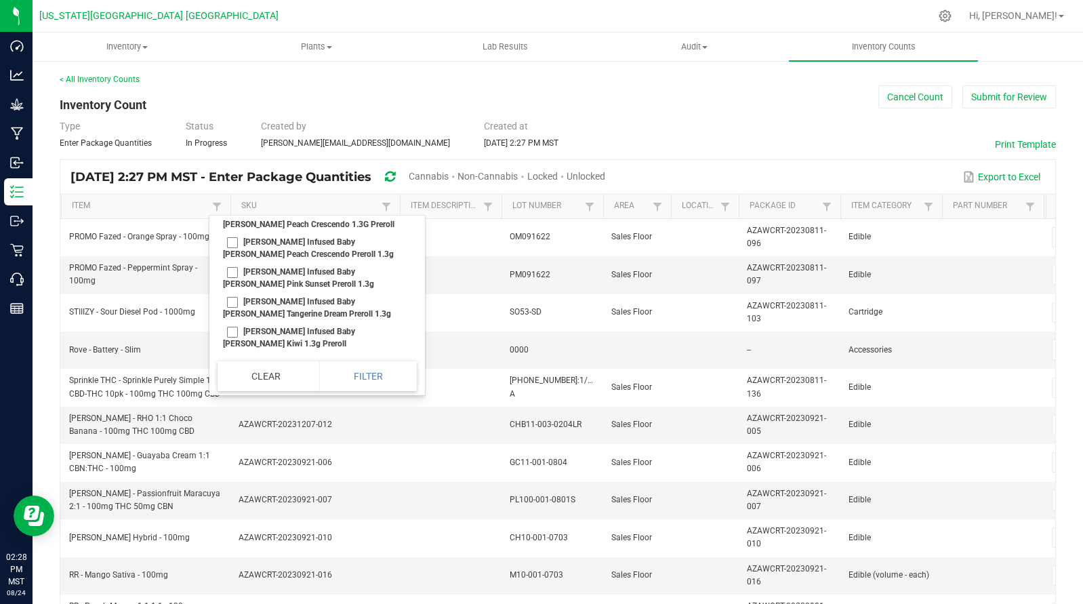
scroll to position [626, 0]
drag, startPoint x: 231, startPoint y: 238, endPoint x: 233, endPoint y: 260, distance: 22.5
click at [231, 202] on li "[PERSON_NAME] Infused Baby [PERSON_NAME] Gold Bar 1.3G Preroll" at bounding box center [313, 187] width 191 height 30
checkbox Preroll "true"
click at [231, 232] on li "[PERSON_NAME] Infused Baby [PERSON_NAME] Love Triangle .5g Preroll" at bounding box center [313, 217] width 191 height 30
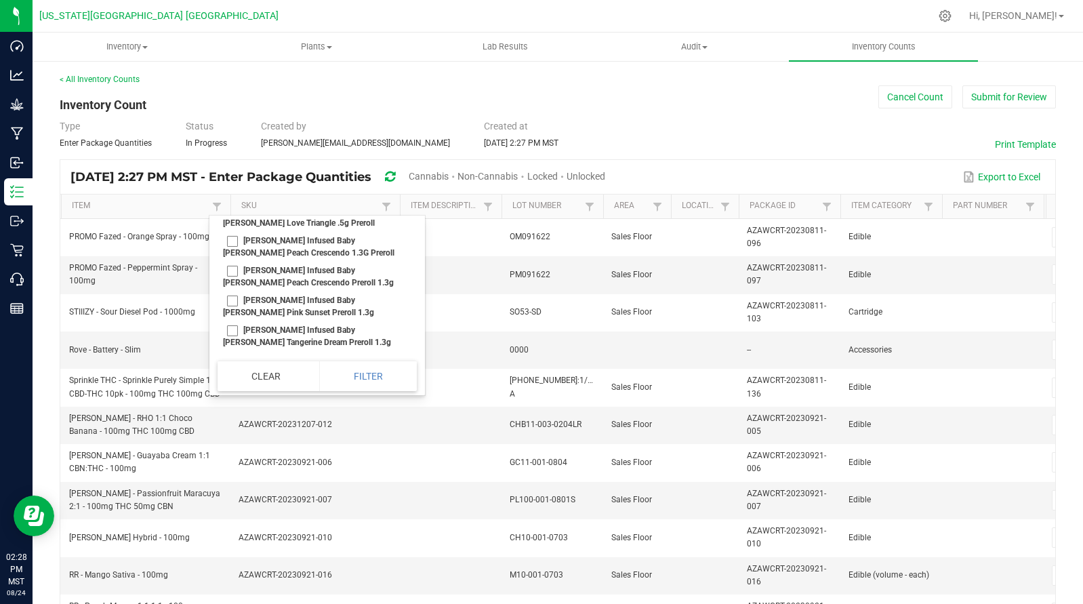
checkbox Preroll "true"
click at [237, 262] on li "[PERSON_NAME] Infused Baby [PERSON_NAME] Peach Crescendo 1.3G Preroll" at bounding box center [313, 247] width 191 height 30
checkbox Preroll "true"
click at [234, 291] on li "[PERSON_NAME] Infused Baby [PERSON_NAME] Peach Crescendo Preroll 1.3g" at bounding box center [313, 277] width 191 height 30
checkbox 1\ "true"
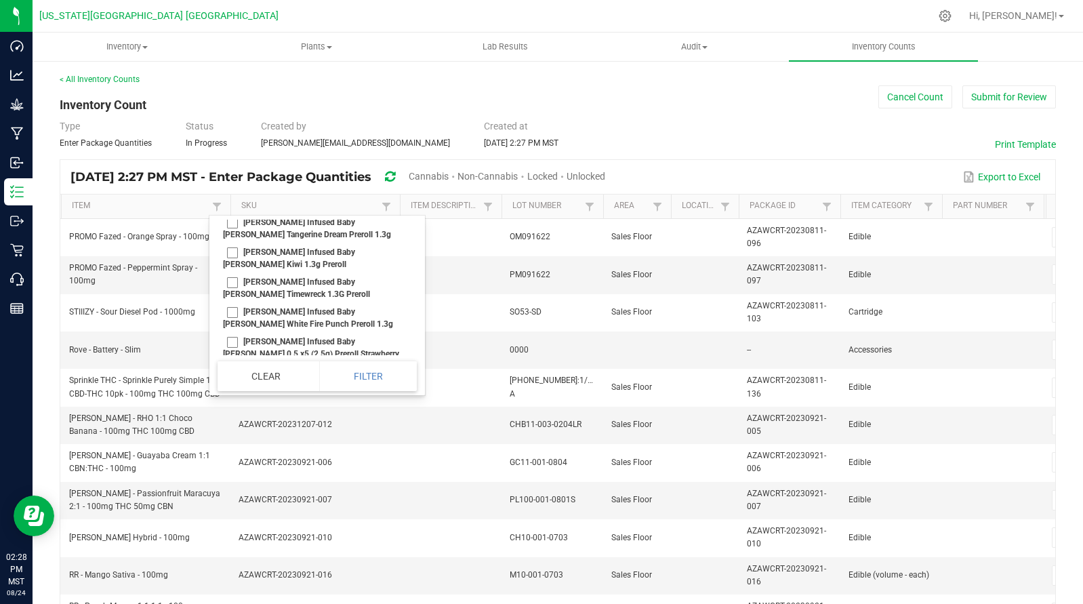
scroll to position [736, 0]
click at [236, 211] on li "[PERSON_NAME] Infused Baby [PERSON_NAME] Pink Sunset Preroll 1.3g" at bounding box center [313, 196] width 191 height 30
checkbox 1\ "true"
click at [231, 241] on li "[PERSON_NAME] Infused Baby [PERSON_NAME] Tangerine Dream Preroll 1.3g" at bounding box center [313, 226] width 191 height 30
checkbox 1\ "true"
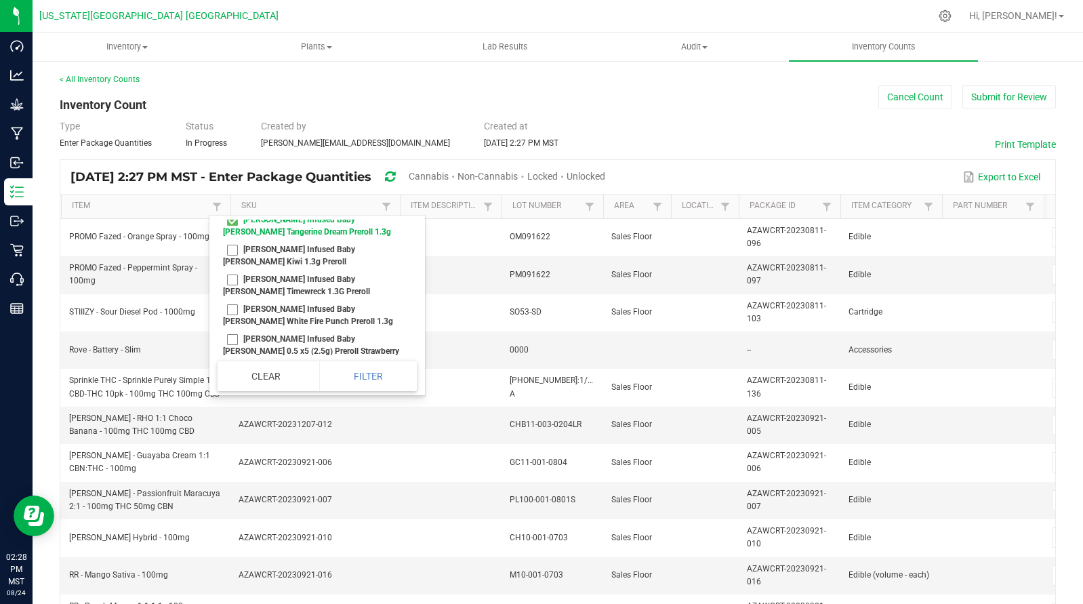
click at [234, 270] on li "[PERSON_NAME] Infused Baby [PERSON_NAME] Kiwi 1.3g Preroll" at bounding box center [313, 256] width 191 height 30
checkbox Preroll "true"
click at [235, 300] on li "[PERSON_NAME] Infused Baby [PERSON_NAME] Timewreck 1.3G Preroll" at bounding box center [313, 285] width 191 height 30
checkbox Preroll "true"
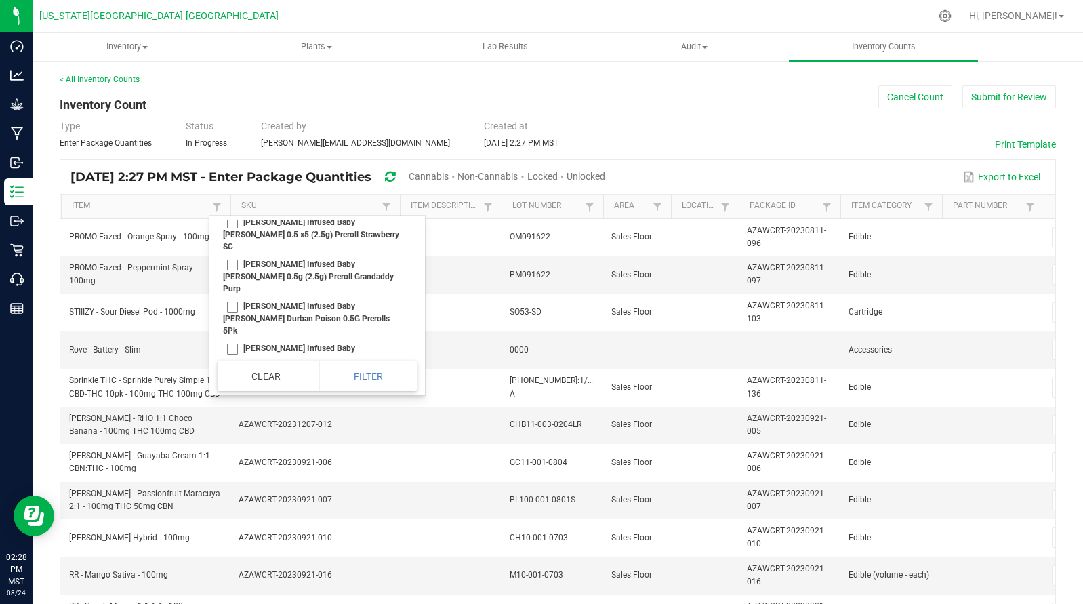
click at [233, 214] on li "[PERSON_NAME] Infused Baby [PERSON_NAME] White Fire Punch Preroll 1.3g" at bounding box center [313, 199] width 191 height 30
checkbox 1\ "true"
click at [235, 256] on li "[PERSON_NAME] Infused Baby [PERSON_NAME] 0.5 x5 (2.5g) Preroll Strawberry SC" at bounding box center [313, 235] width 191 height 42
checkbox SC "true"
click at [232, 298] on li "[PERSON_NAME] Infused Baby [PERSON_NAME] 0.5g (2.5g) Preroll Grandaddy Purp" at bounding box center [313, 277] width 191 height 42
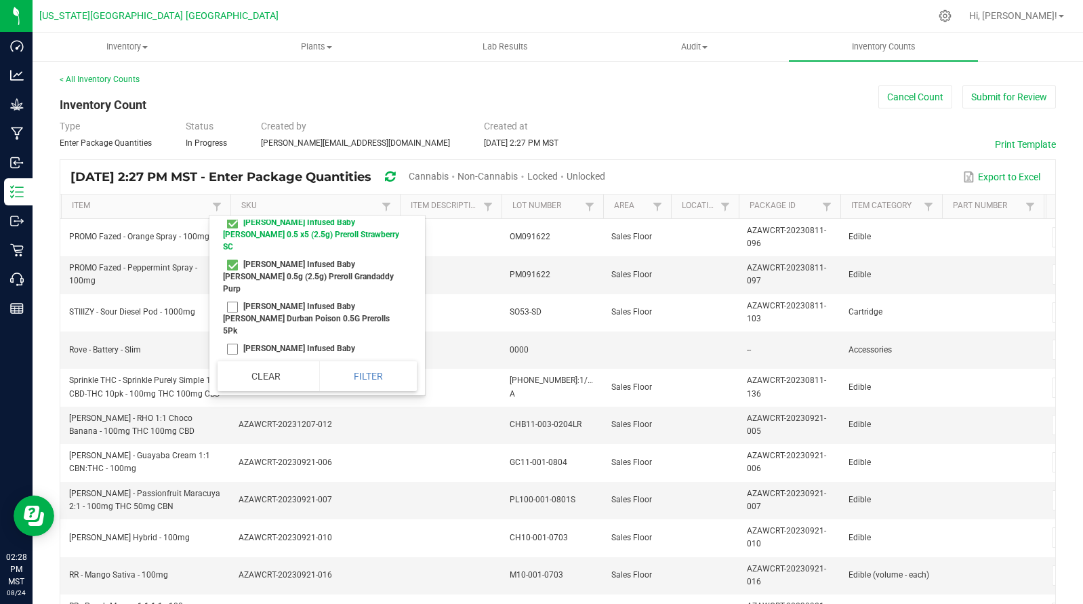
checkbox Purp "true"
click at [232, 339] on li "[PERSON_NAME] Infused Baby [PERSON_NAME] Durban Poison 0.5G Prerolls 5Pk" at bounding box center [313, 319] width 191 height 42
checkbox 5Pk "true"
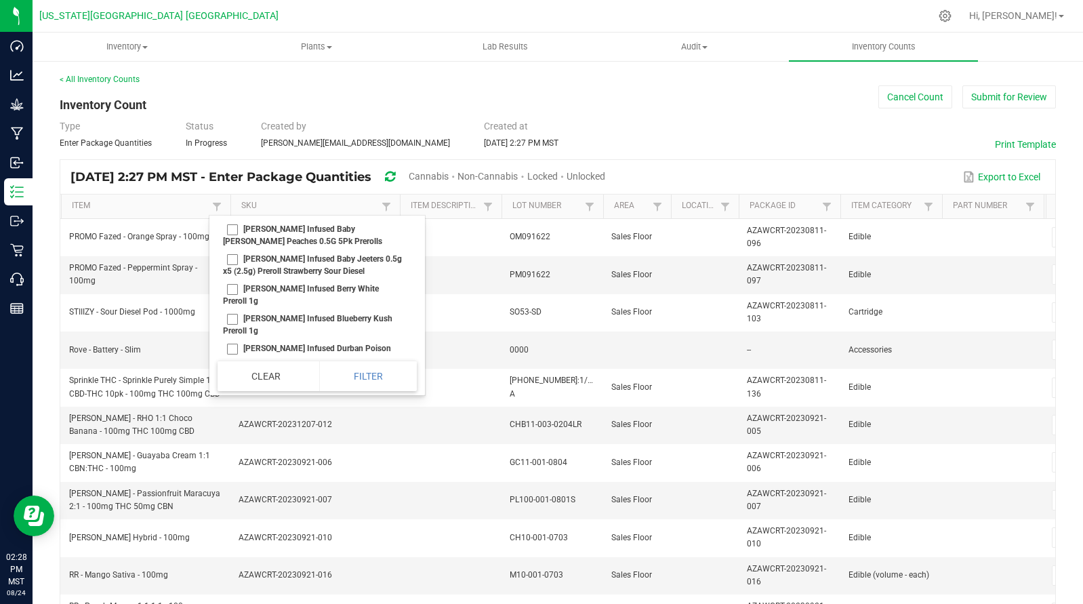
click at [228, 250] on li "[PERSON_NAME] Infused Baby [PERSON_NAME] Peaches 0.5G 5Pk Prerolls" at bounding box center [313, 235] width 191 height 30
checkbox Prerolls "true"
click at [234, 280] on li "[PERSON_NAME] Infused Baby Jeeters 0.5g x5 (2.5g) Preroll Strawberry Sour Diesel" at bounding box center [313, 265] width 191 height 30
checkbox Diesel "true"
click at [235, 310] on li "[PERSON_NAME] Infused Berry White Preroll 1g" at bounding box center [313, 295] width 191 height 30
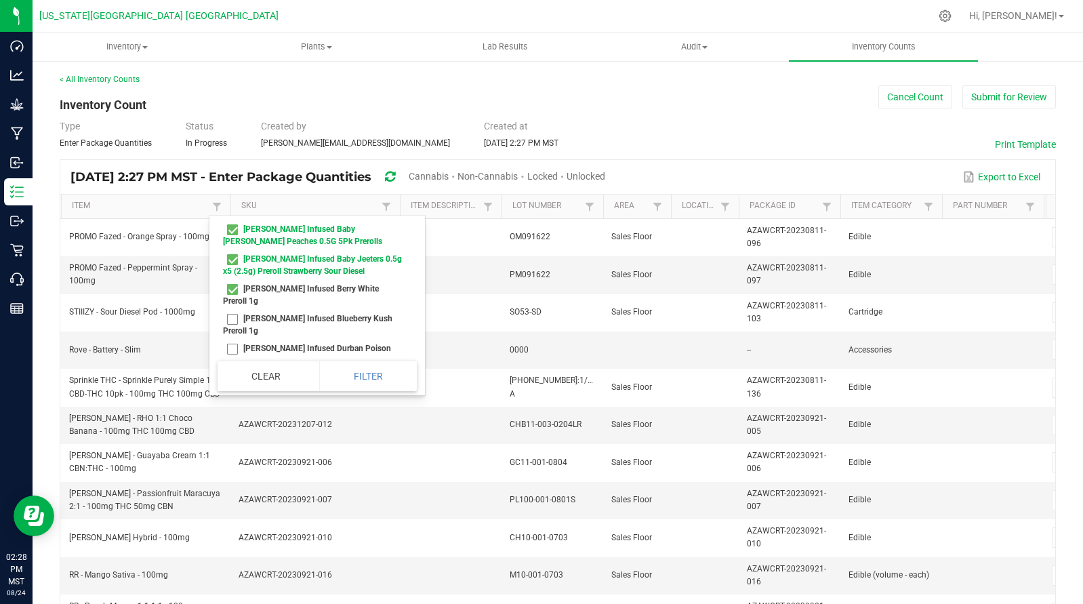
checkbox 1g "true"
click at [235, 340] on li "[PERSON_NAME] Infused Blueberry Kush Preroll 1g" at bounding box center [313, 325] width 191 height 30
checkbox 1g "true"
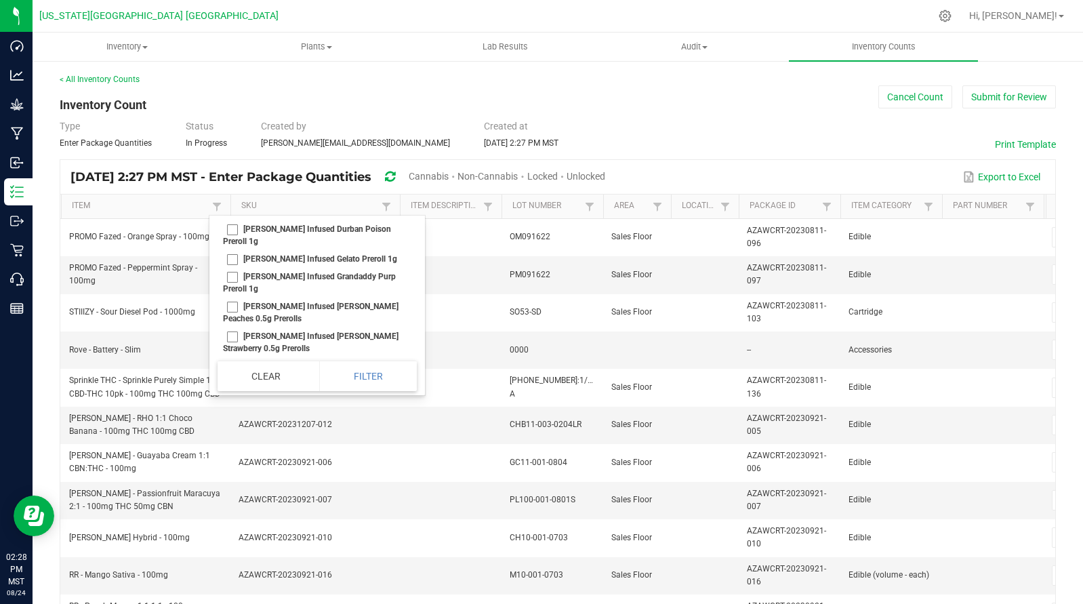
click at [233, 250] on li "[PERSON_NAME] Infused Durban Poison Preroll 1g" at bounding box center [313, 235] width 191 height 30
checkbox 1g "true"
click at [234, 268] on li "[PERSON_NAME] Infused Gelato Preroll 1g" at bounding box center [313, 259] width 191 height 18
checkbox 1g "true"
click at [235, 297] on li "[PERSON_NAME] Infused Grandaddy Purp Preroll 1g" at bounding box center [313, 283] width 191 height 30
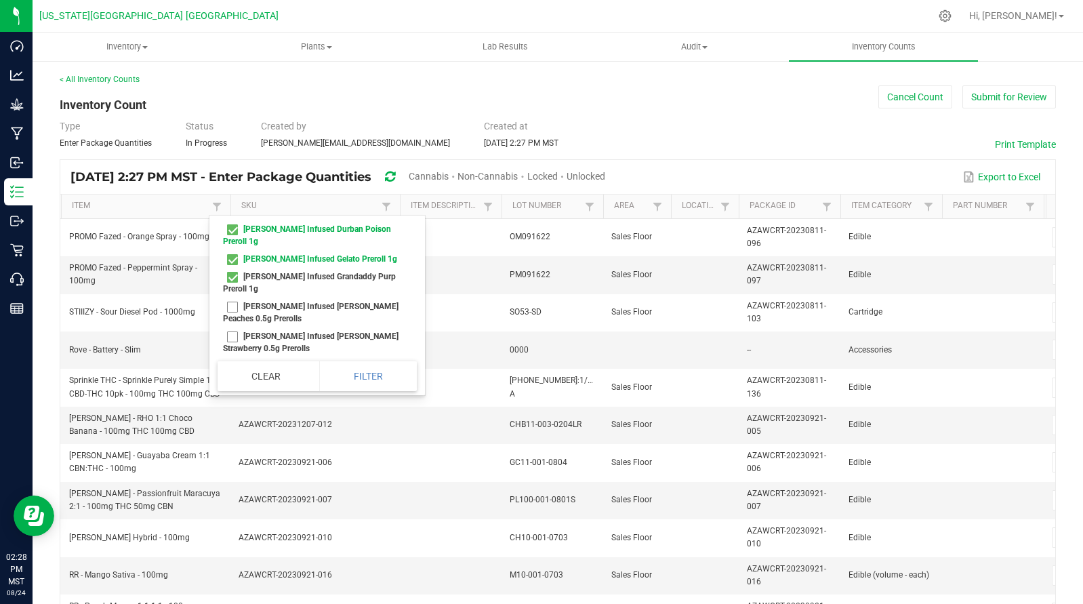
checkbox 1g "true"
click at [231, 327] on li "[PERSON_NAME] Infused [PERSON_NAME] Peaches 0.5g Prerolls" at bounding box center [313, 313] width 191 height 30
checkbox Prerolls "true"
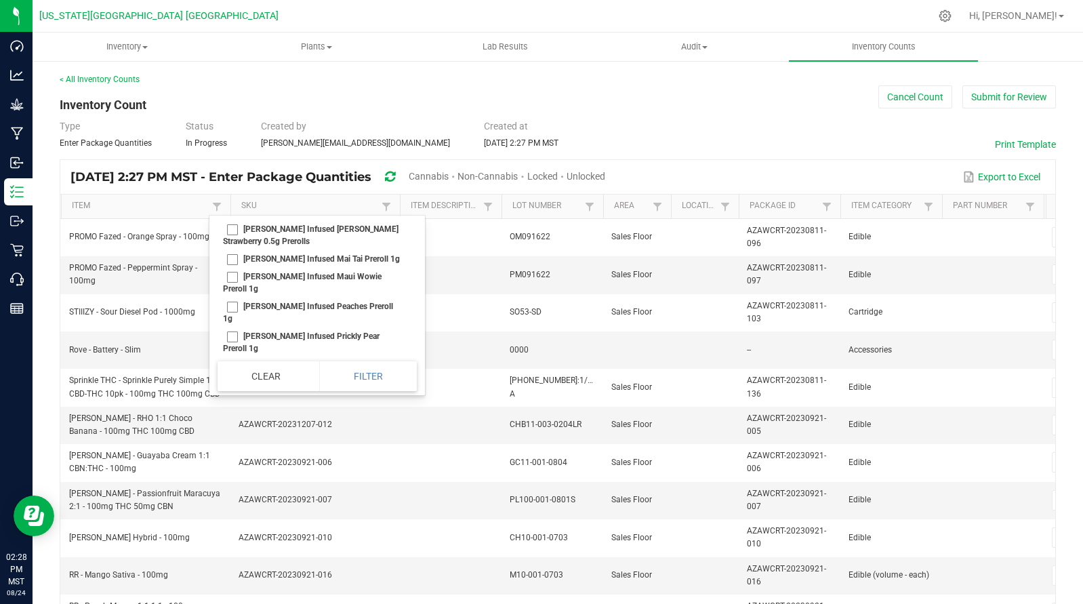
click at [232, 250] on li "[PERSON_NAME] Infused [PERSON_NAME] Strawberry 0.5g Prerolls" at bounding box center [313, 235] width 191 height 30
checkbox Prerolls "true"
click at [230, 268] on li "[PERSON_NAME] Infused Mai Tai Preroll 1g" at bounding box center [313, 259] width 191 height 18
checkbox 1g "true"
click at [235, 298] on li "[PERSON_NAME] Infused Maui Wowie Preroll 1g" at bounding box center [313, 283] width 191 height 30
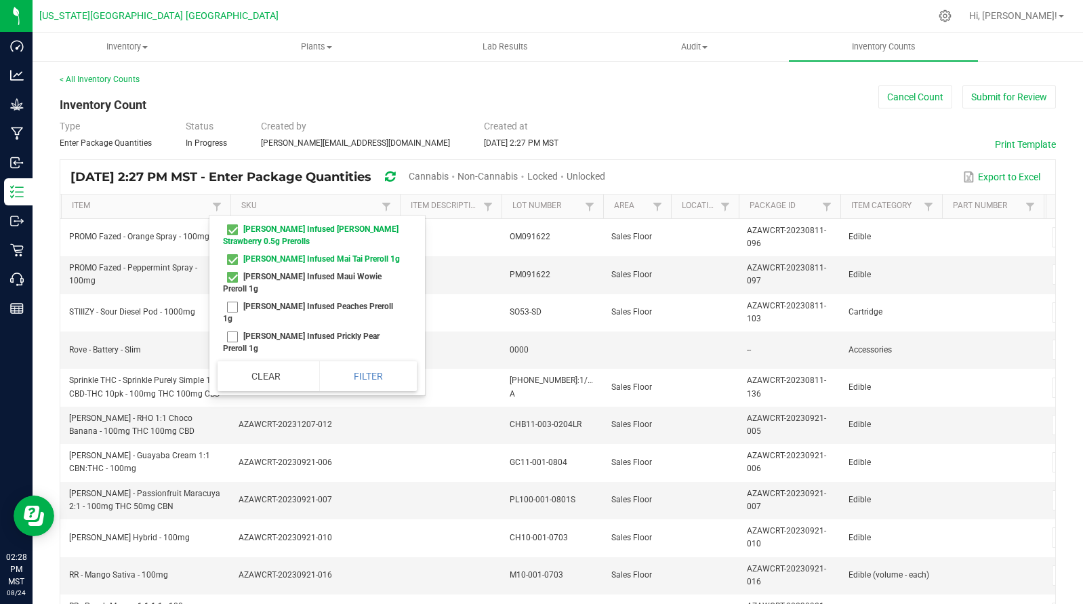
checkbox 1g "true"
click at [231, 327] on li "[PERSON_NAME] Infused Peaches Preroll 1g" at bounding box center [313, 313] width 191 height 30
checkbox 1g "true"
click at [234, 346] on li "[PERSON_NAME] Infused Prickly Pear Preroll 1g" at bounding box center [313, 342] width 191 height 30
checkbox 1g "true"
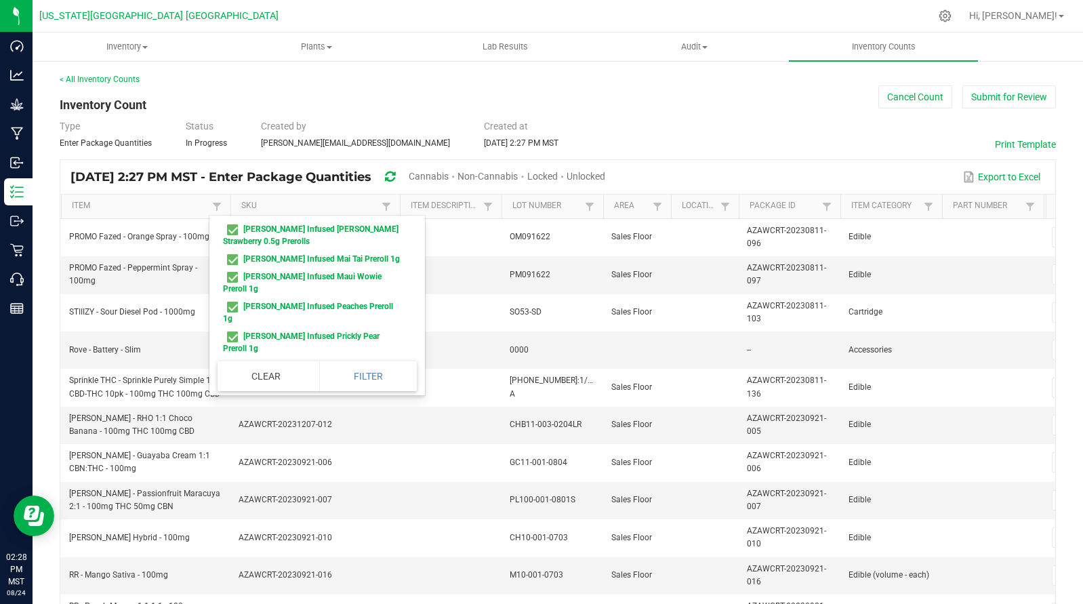
scroll to position [1323, 0]
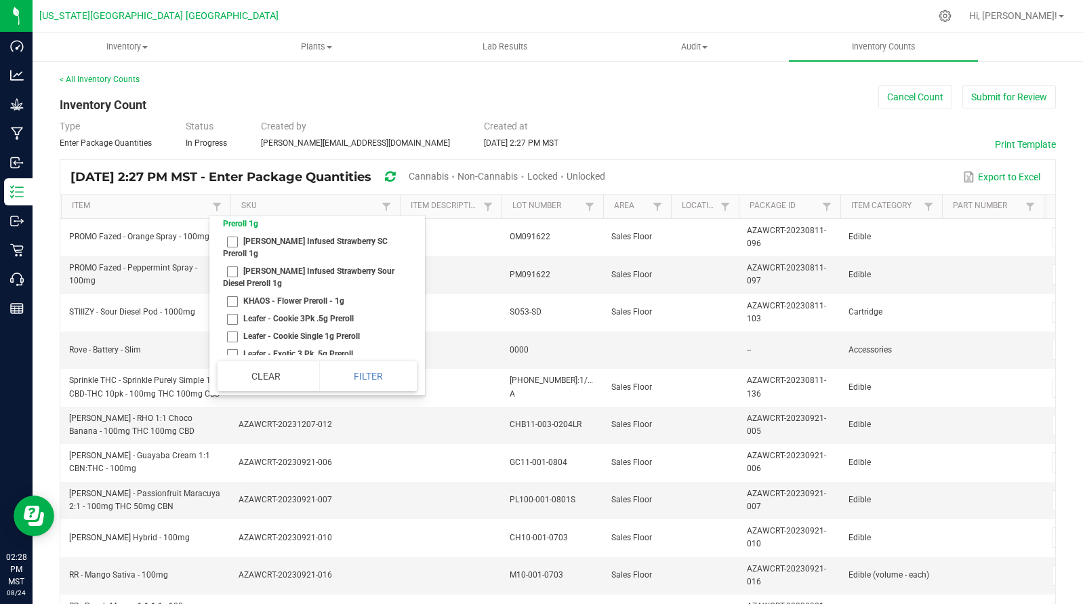
click at [232, 256] on li "[PERSON_NAME] Infused Strawberry SC Preroll 1g" at bounding box center [313, 248] width 191 height 30
checkbox 1g "true"
click at [230, 281] on li "[PERSON_NAME] Infused Strawberry Sour Diesel Preroll 1g" at bounding box center [313, 277] width 191 height 30
checkbox 1g "true"
click at [230, 310] on li "KHAOS - Flower Preroll - 1g" at bounding box center [313, 301] width 191 height 18
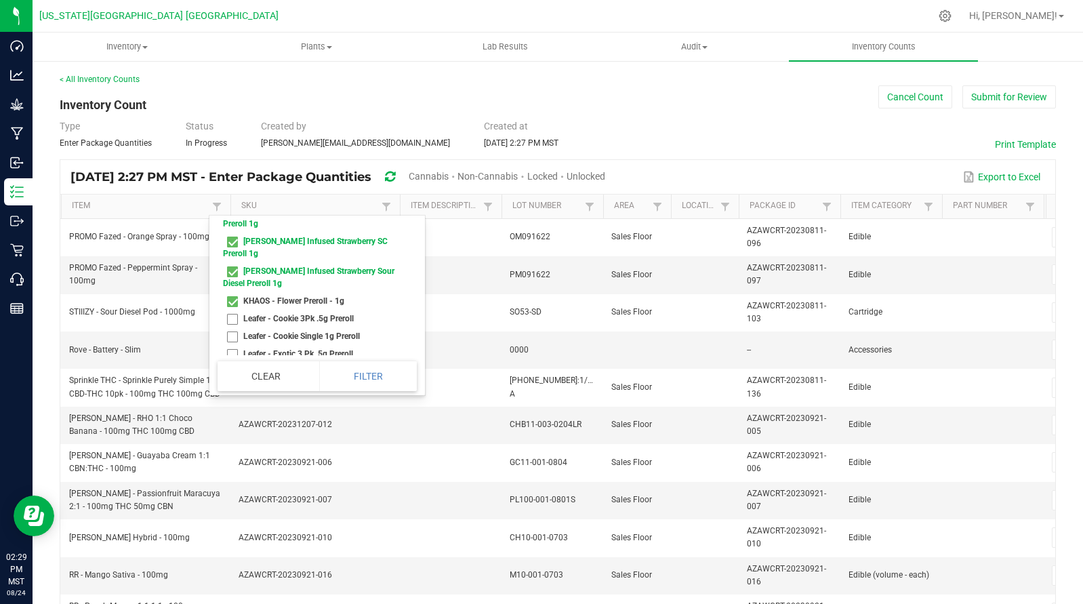
checkbox 1g "true"
click at [230, 327] on li "Leafer - Cookie 3Pk .5g Preroll" at bounding box center [313, 319] width 191 height 18
checkbox Preroll "true"
click at [235, 345] on li "Leafer - Cookie Single 1g Preroll" at bounding box center [313, 336] width 191 height 18
checkbox Preroll "true"
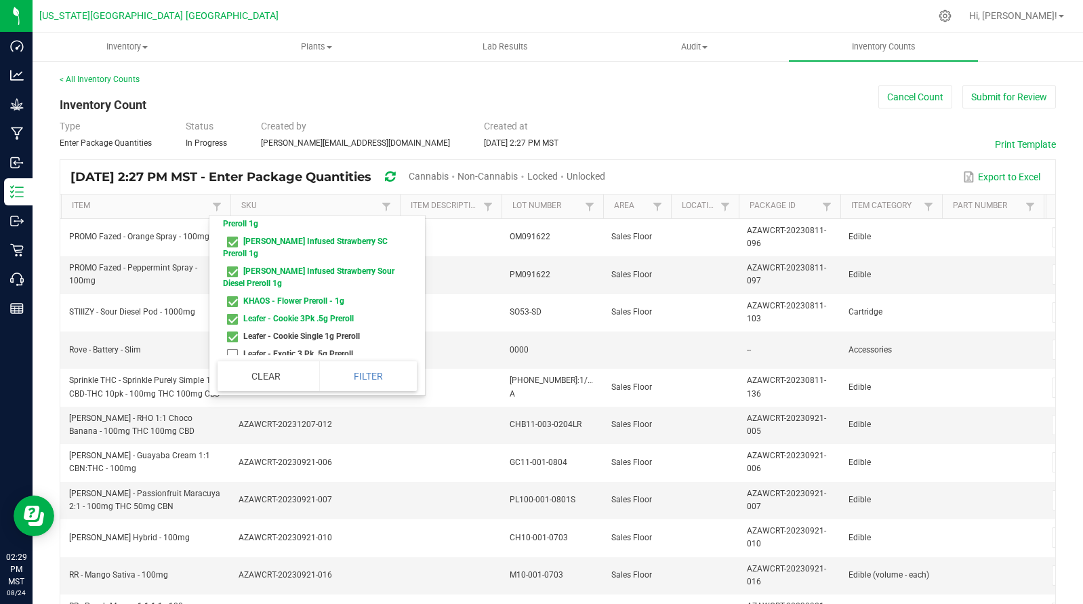
scroll to position [1448, 0]
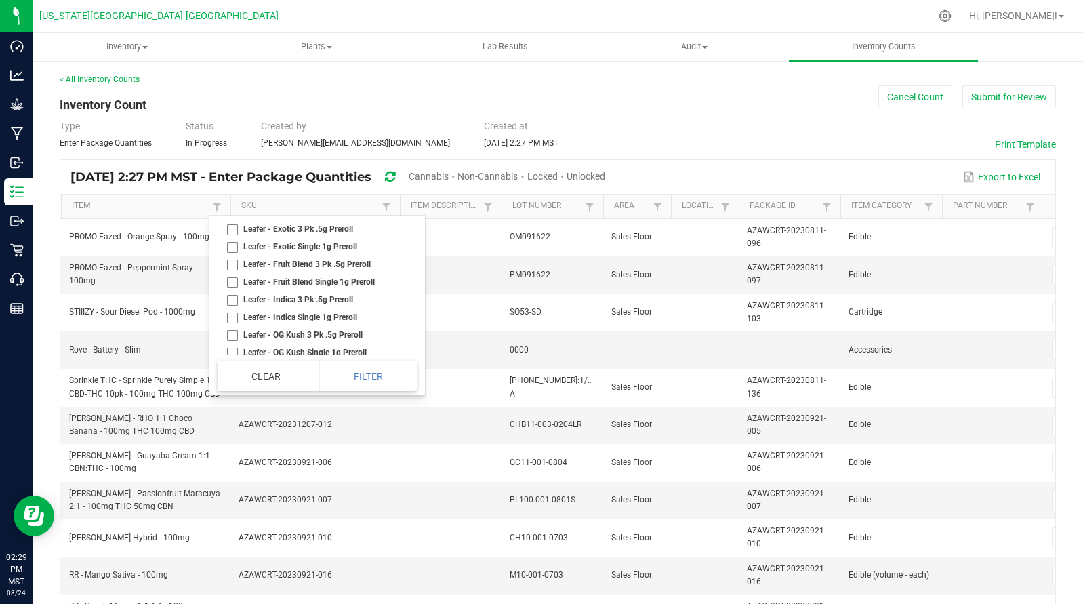
click at [235, 238] on li "Leafer - Exotic 3 Pk .5g Preroll" at bounding box center [313, 229] width 191 height 18
checkbox Preroll "true"
click at [230, 256] on li "Leafer - Exotic Single 1g Preroll" at bounding box center [313, 247] width 191 height 18
checkbox Preroll "true"
click at [230, 273] on li "Leafer - Fruit Blend 3 Pk .5g Preroll" at bounding box center [313, 265] width 191 height 18
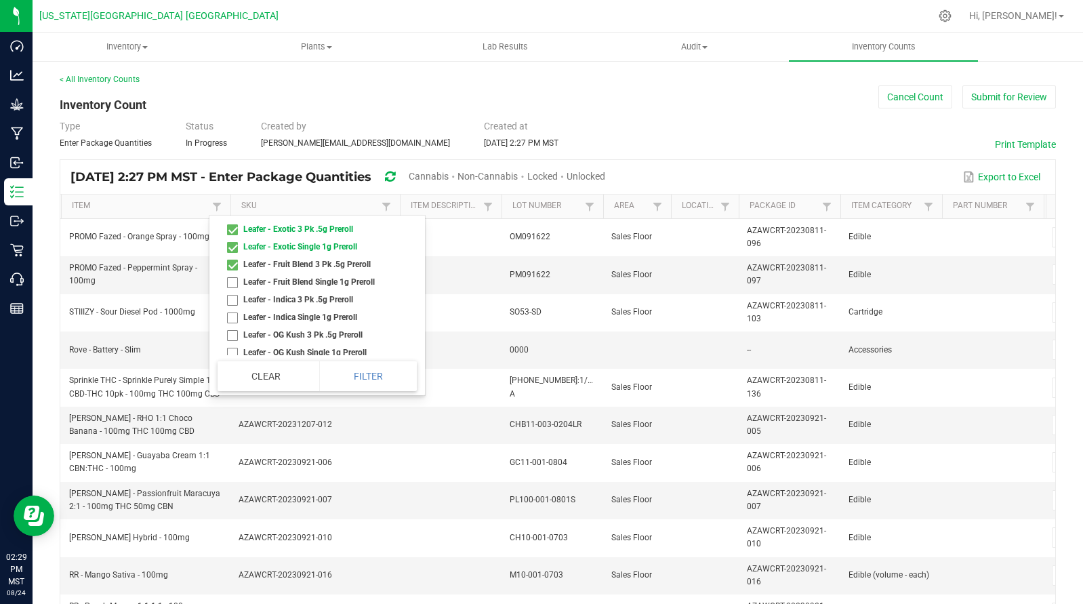
checkbox Preroll "true"
click at [232, 291] on li "Leafer - Fruit Blend Single 1g Preroll" at bounding box center [313, 282] width 191 height 18
checkbox Preroll "true"
click at [233, 308] on li "Leafer - Indica 3 Pk .5g Preroll" at bounding box center [313, 300] width 191 height 18
checkbox Preroll "true"
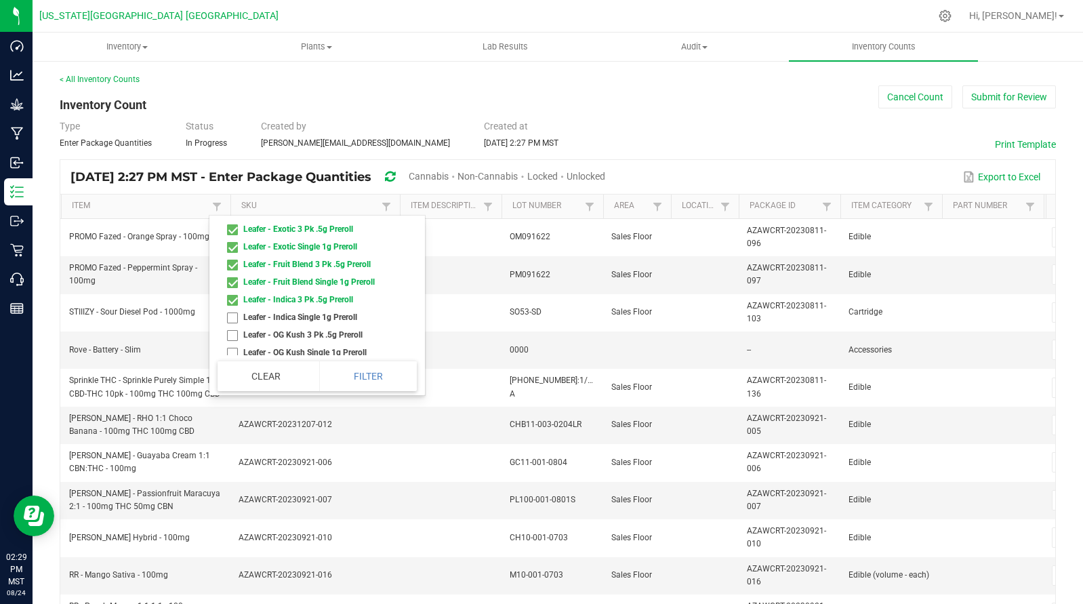
click at [235, 326] on li "Leafer - Indica Single 1g Preroll" at bounding box center [313, 317] width 191 height 18
checkbox Preroll "true"
click at [228, 292] on li "Leafer - OG Kush 3 Pk .5g Preroll" at bounding box center [313, 284] width 191 height 18
checkbox Preroll "true"
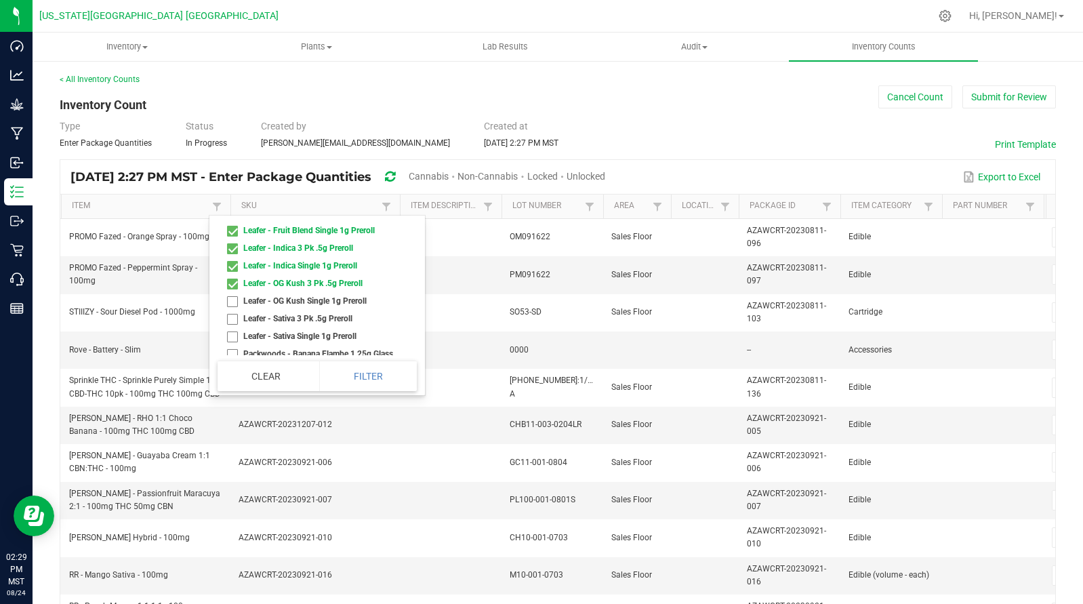
click at [234, 310] on li "Leafer - OG Kush Single 1g Preroll" at bounding box center [313, 301] width 191 height 18
checkbox Preroll "true"
click at [235, 327] on li "Leafer - Sativa 3 Pk .5g Preroll" at bounding box center [313, 319] width 191 height 18
checkbox Preroll "true"
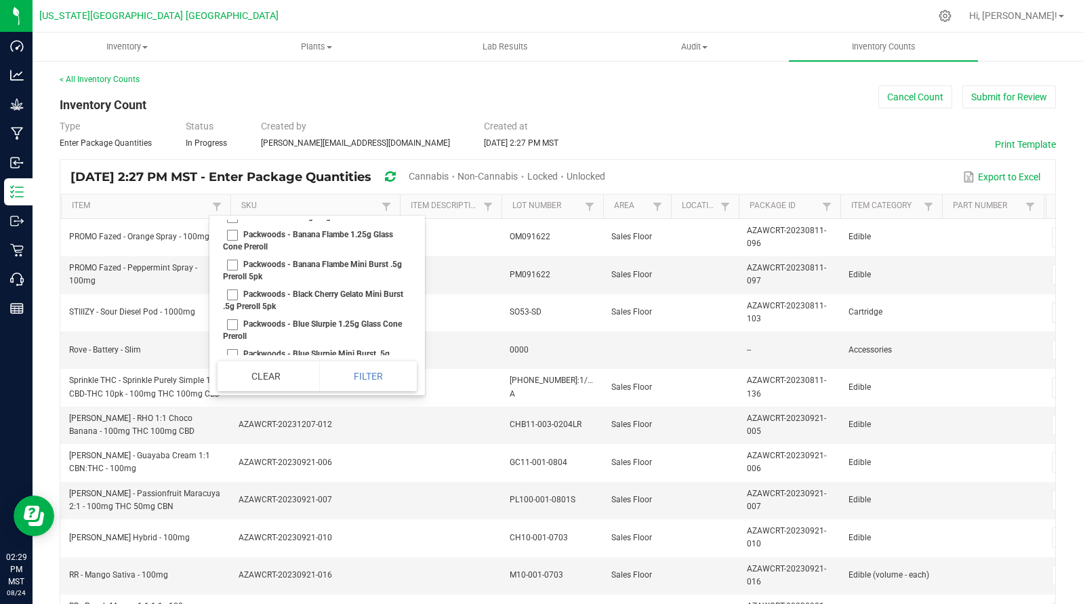
click at [235, 226] on li "Leafer - Sativa Single 1g Preroll" at bounding box center [313, 217] width 191 height 18
checkbox Preroll "true"
click at [234, 253] on li "Packwoods - Banana Flambe 1.25g Glass Cone Preroll" at bounding box center [313, 241] width 191 height 30
checkbox Preroll "true"
click at [230, 285] on li "Packwoods - Banana Flambe Mini Burst .5g Preroll 5pk" at bounding box center [313, 271] width 191 height 30
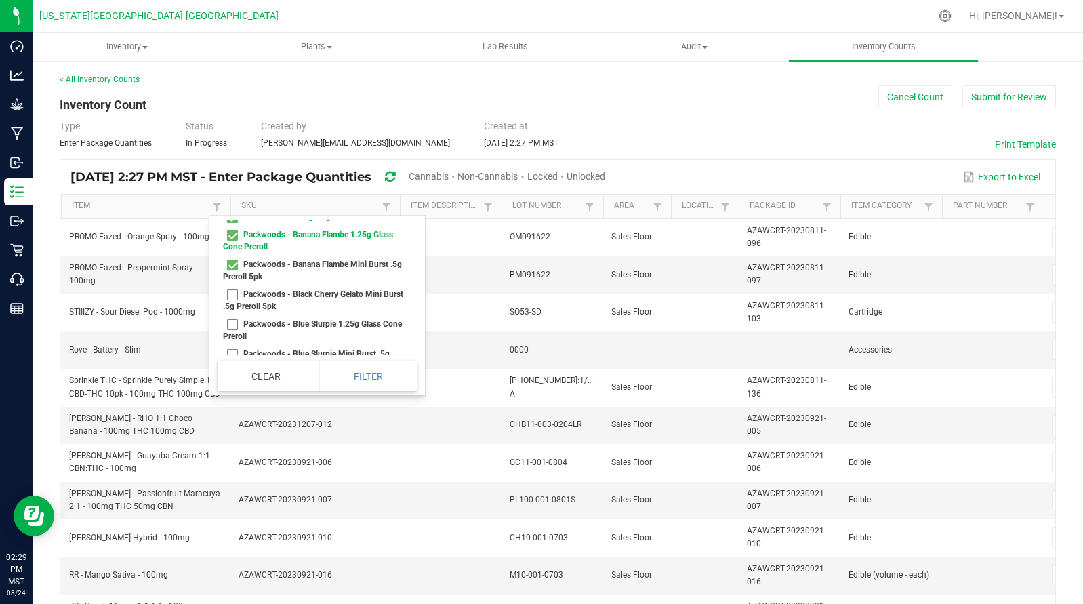
checkbox 5pk "true"
click at [234, 315] on li "Packwoods - Black Cherry Gelato Mini Burst .5g Preroll 5pk" at bounding box center [313, 300] width 191 height 30
checkbox 5pk "true"
click at [234, 345] on li "Packwoods - Blue Slurpie 1.25g Glass Cone Preroll" at bounding box center [313, 330] width 191 height 30
checkbox Preroll "true"
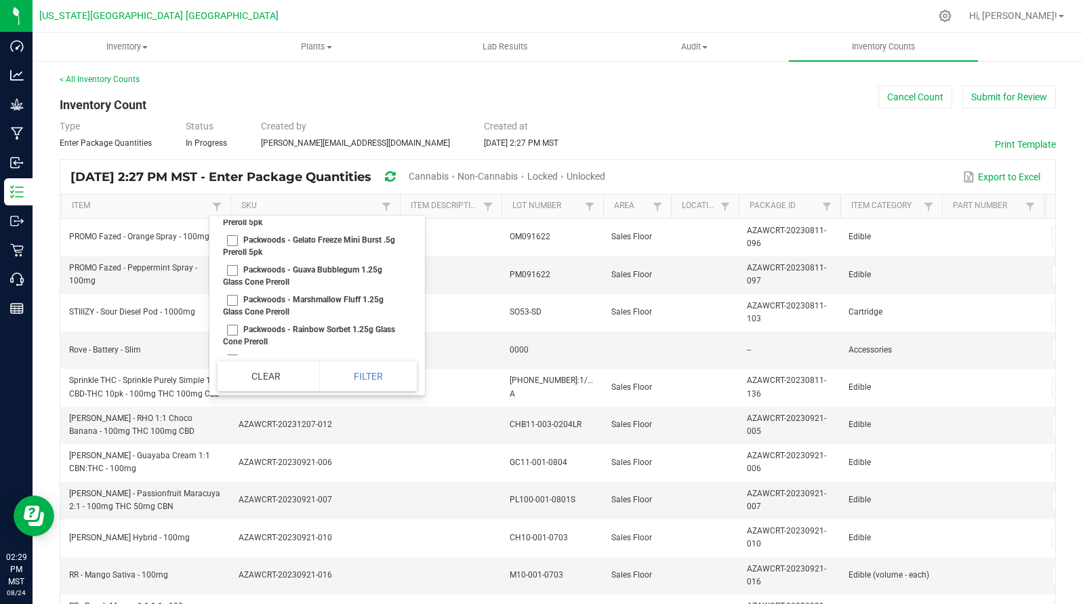
scroll to position [1748, 0]
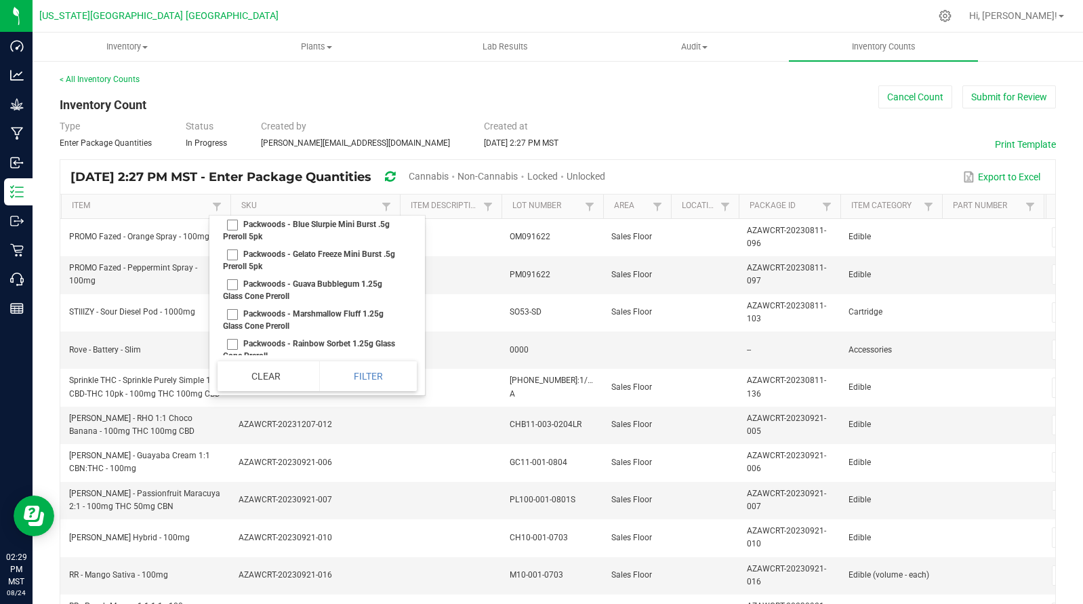
click at [230, 245] on li "Packwoods - Blue Slurpie Mini Burst .5g Preroll 5pk" at bounding box center [313, 231] width 191 height 30
checkbox 5pk "true"
click at [233, 275] on li "Packwoods - Gelato Freeze Mini Burst .5g Preroll 5pk" at bounding box center [313, 260] width 191 height 30
checkbox 5pk "true"
click at [225, 304] on li "Packwoods - Guava Bubblegum 1.25g Glass Cone Preroll" at bounding box center [313, 290] width 191 height 30
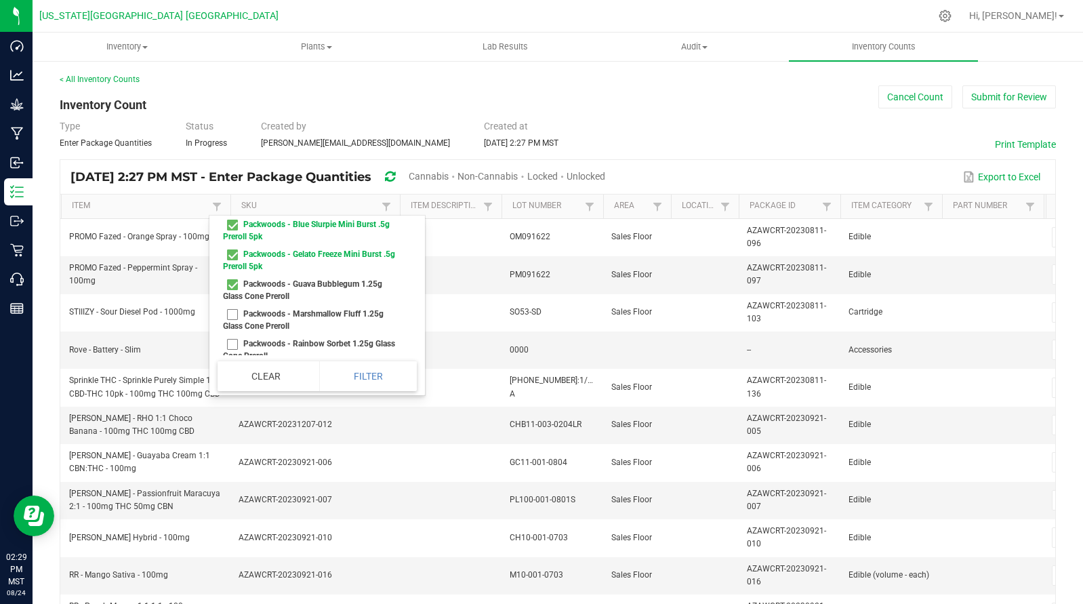
checkbox Preroll "true"
click at [240, 335] on li "Packwoods - Marshmallow Fluff 1.25g Glass Cone Preroll" at bounding box center [313, 320] width 191 height 30
checkbox Preroll "true"
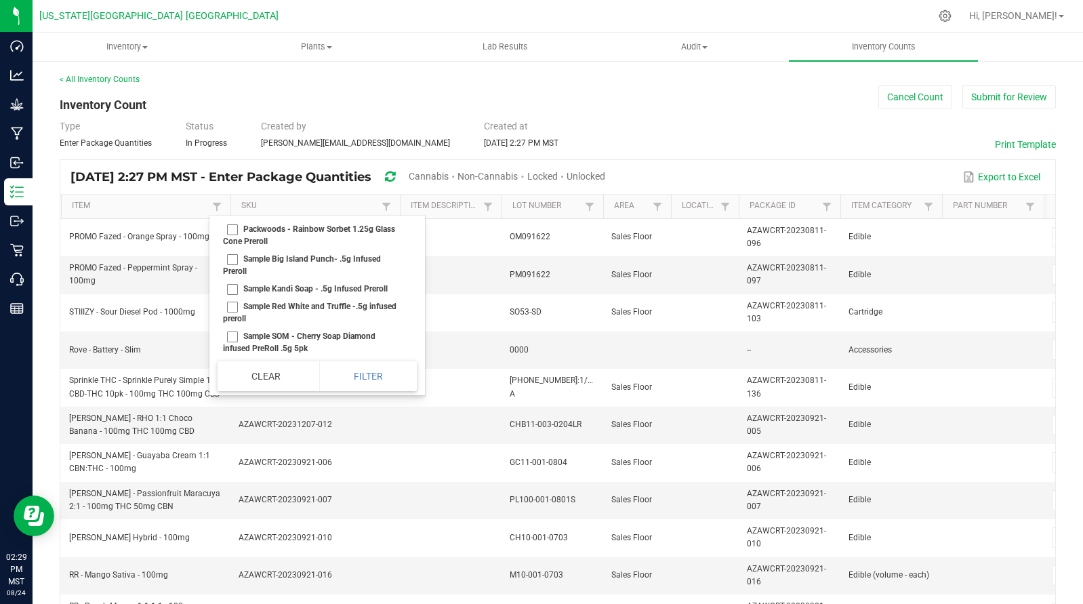
click at [235, 250] on li "Packwoods - Rainbow Sorbet 1.25g Glass Cone Preroll" at bounding box center [313, 235] width 191 height 30
checkbox Preroll "true"
click at [231, 280] on li "Sample Big Island Punch- .5g Infused Preroll" at bounding box center [313, 265] width 191 height 30
checkbox Preroll "true"
click at [230, 298] on li "Sample Kandi Soap - .5g Infused Preroll" at bounding box center [313, 289] width 191 height 18
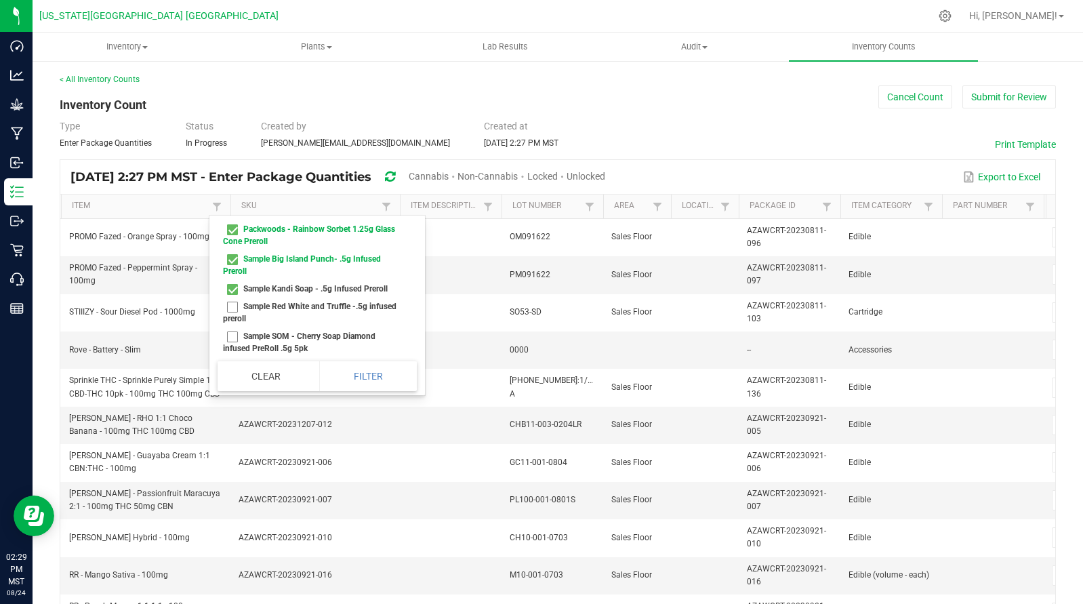
checkbox Preroll "true"
click at [236, 327] on li "Sample Red White and Truffle -.5g infused preroll" at bounding box center [313, 313] width 191 height 30
checkbox preroll "true"
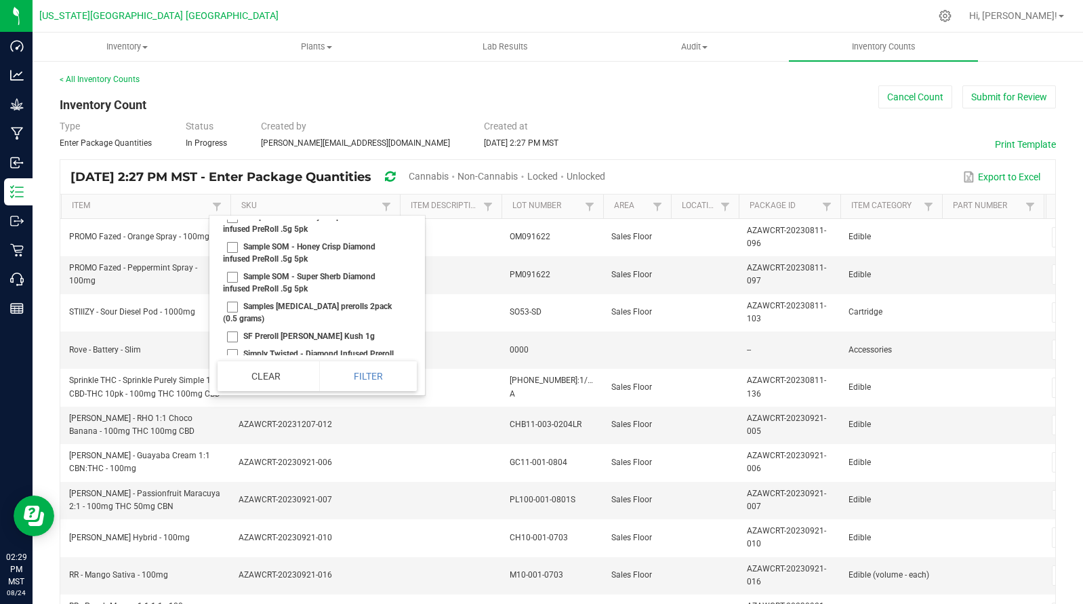
click at [233, 238] on li "Sample SOM - Cherry Soap Diamond infused PreRoll .5g 5pk" at bounding box center [313, 223] width 191 height 30
checkbox 5pk "true"
click at [228, 268] on li "Sample SOM - Honey Crisp Diamond infused PreRoll .5g 5pk" at bounding box center [313, 253] width 191 height 30
checkbox 5pk "true"
click at [234, 298] on li "Sample SOM - Super Sherb Diamond infused PreRoll .5g 5pk" at bounding box center [313, 283] width 191 height 30
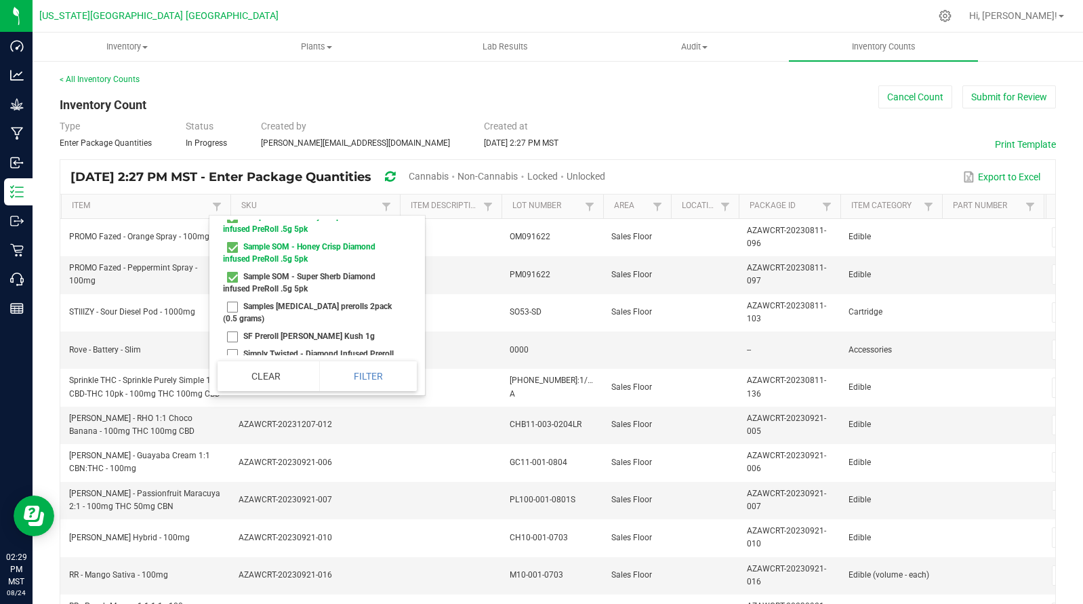
checkbox 5pk "true"
click at [233, 327] on li "Samples [MEDICAL_DATA] prerolls 2pack (0.5 grams)" at bounding box center [313, 313] width 191 height 30
checkbox grams\) "true"
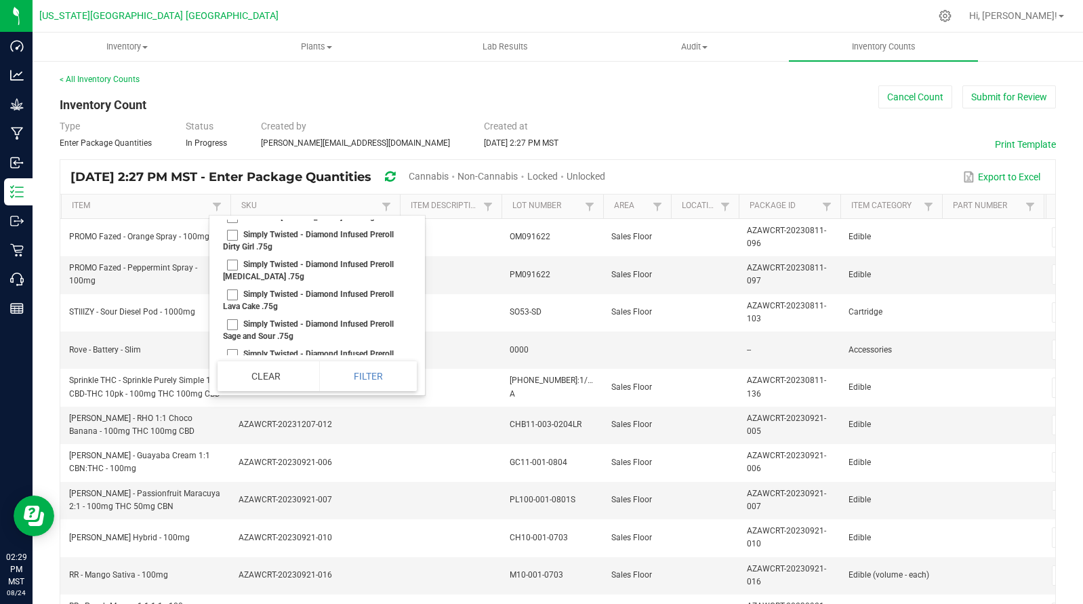
click at [235, 226] on li "SF Preroll [PERSON_NAME] Kush 1g" at bounding box center [313, 217] width 191 height 18
checkbox 1g "true"
click at [233, 256] on li "Simply Twisted - Diamond Infused Preroll Dirty Girl .75g" at bounding box center [313, 241] width 191 height 30
checkbox \ "true"
click at [232, 285] on li "Simply Twisted - Diamond Infused Preroll [MEDICAL_DATA] .75g" at bounding box center [313, 271] width 191 height 30
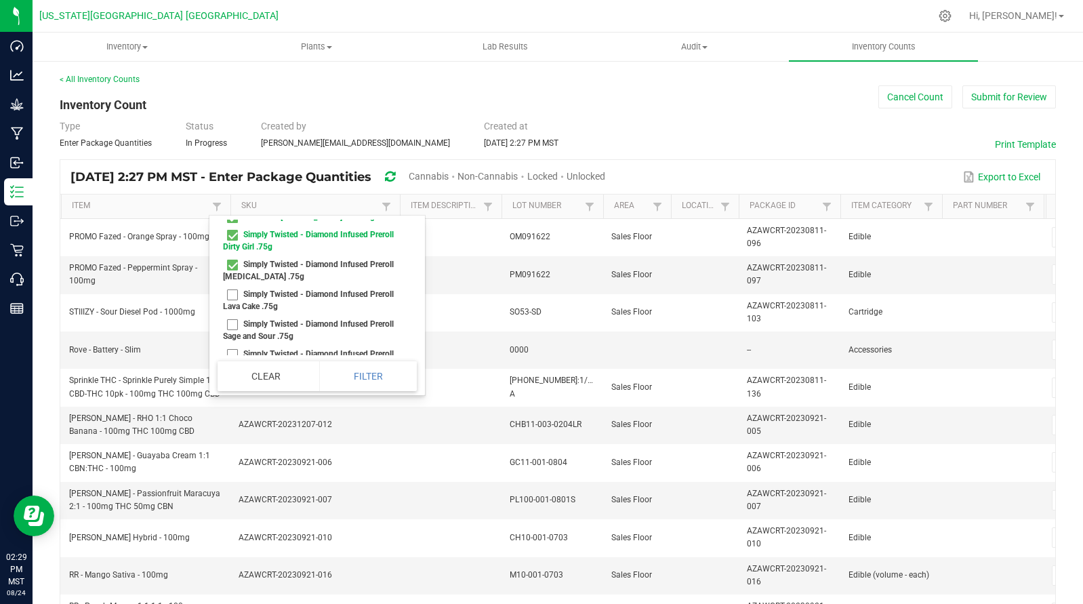
checkbox \ "true"
click at [236, 315] on li "Simply Twisted - Diamond Infused Preroll Lava Cake .75g" at bounding box center [313, 300] width 191 height 30
checkbox \ "true"
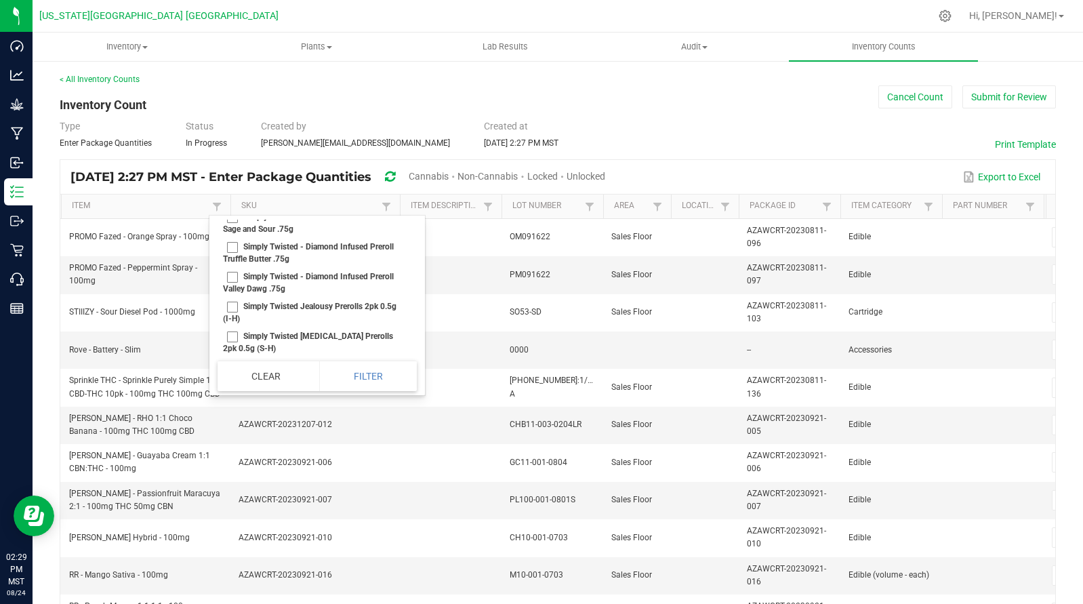
click at [229, 238] on li "Simply Twisted - Diamond Infused Preroll Sage and Sour .75g" at bounding box center [313, 223] width 191 height 30
checkbox \ "true"
click at [234, 268] on li "Simply Twisted - Diamond Infused Preroll Truffle Butter .75g" at bounding box center [313, 253] width 191 height 30
checkbox \ "true"
click at [233, 298] on li "Simply Twisted - Diamond Infused Preroll Valley Dawg .75g" at bounding box center [313, 283] width 191 height 30
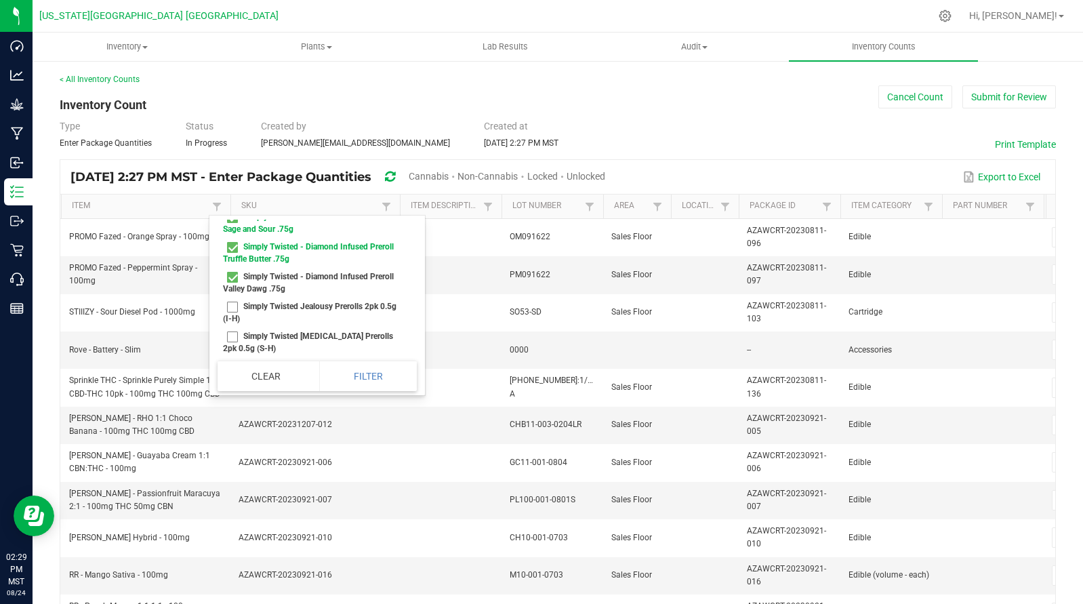
checkbox \ "true"
click at [233, 327] on li "Simply Twisted Jealousy Prerolls 2pk 0.5g (I-H)" at bounding box center [313, 313] width 191 height 30
checkbox \(I-H\) "true"
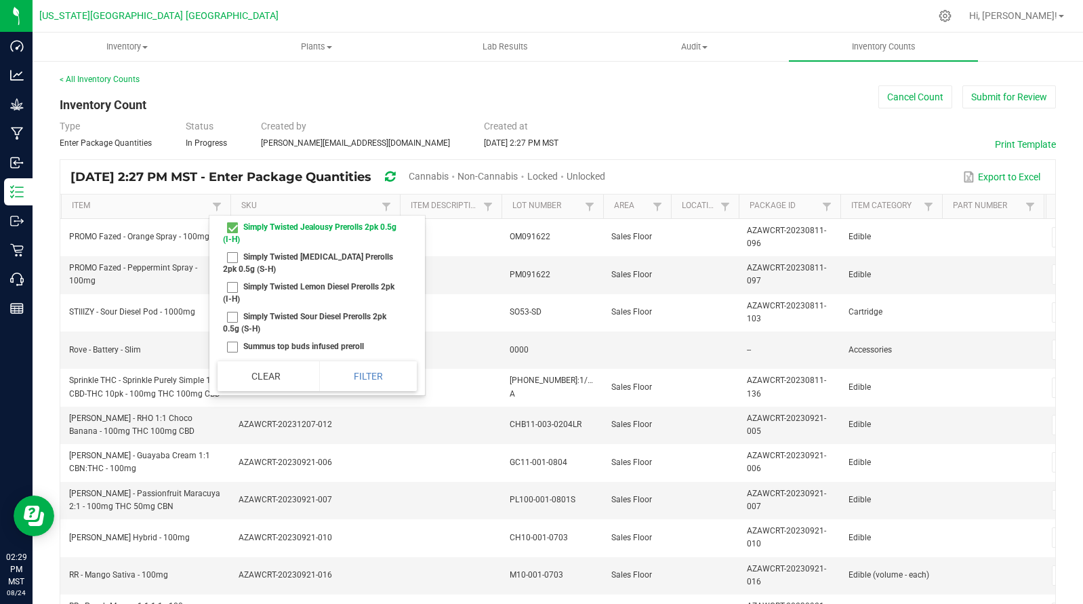
click at [235, 258] on li "Simply Twisted [MEDICAL_DATA] Prerolls 2pk 0.5g (S-H)" at bounding box center [313, 263] width 191 height 30
checkbox \(S-H\) "true"
click at [231, 292] on li "Simply Twisted Lemon Diesel Prerolls 2pk (I-H)" at bounding box center [313, 293] width 191 height 30
checkbox \(I-H\) "true"
click at [230, 318] on li "Simply Twisted Sour Diesel Prerolls 2pk 0.5g (S-H)" at bounding box center [313, 323] width 191 height 30
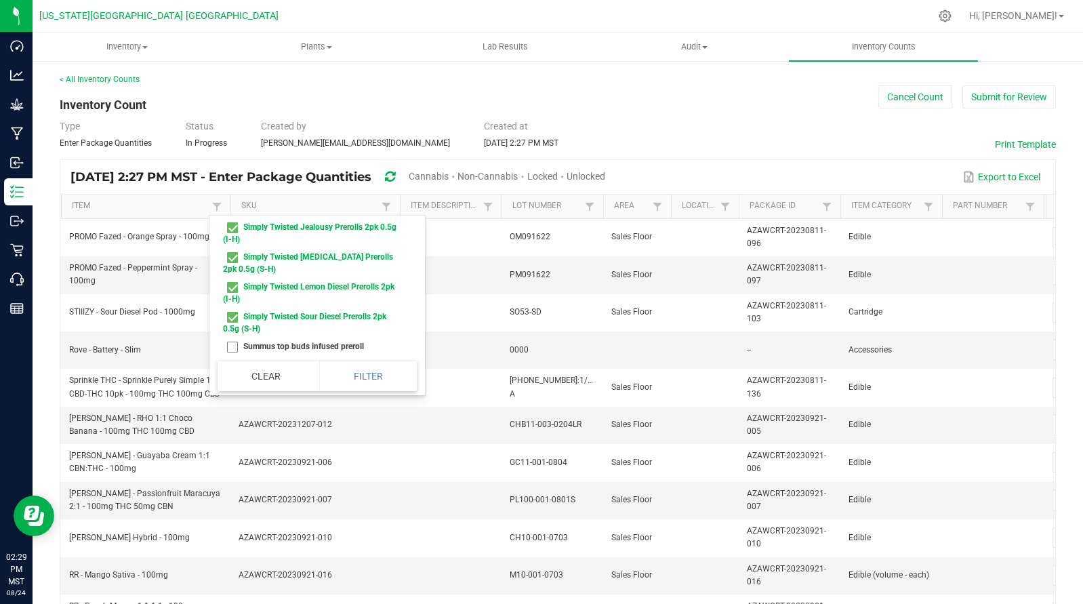
click at [230, 337] on li "Simply Twisted Sour Diesel Prerolls 2pk 0.5g (S-H)" at bounding box center [313, 323] width 191 height 30
checkbox \(S-H\) "false"
click at [233, 343] on li "Summus top buds infused preroll" at bounding box center [313, 347] width 191 height 18
checkbox preroll "true"
click at [235, 314] on li "Simply Twisted Sour Diesel Prerolls 2pk 0.5g (S-H)" at bounding box center [313, 323] width 191 height 30
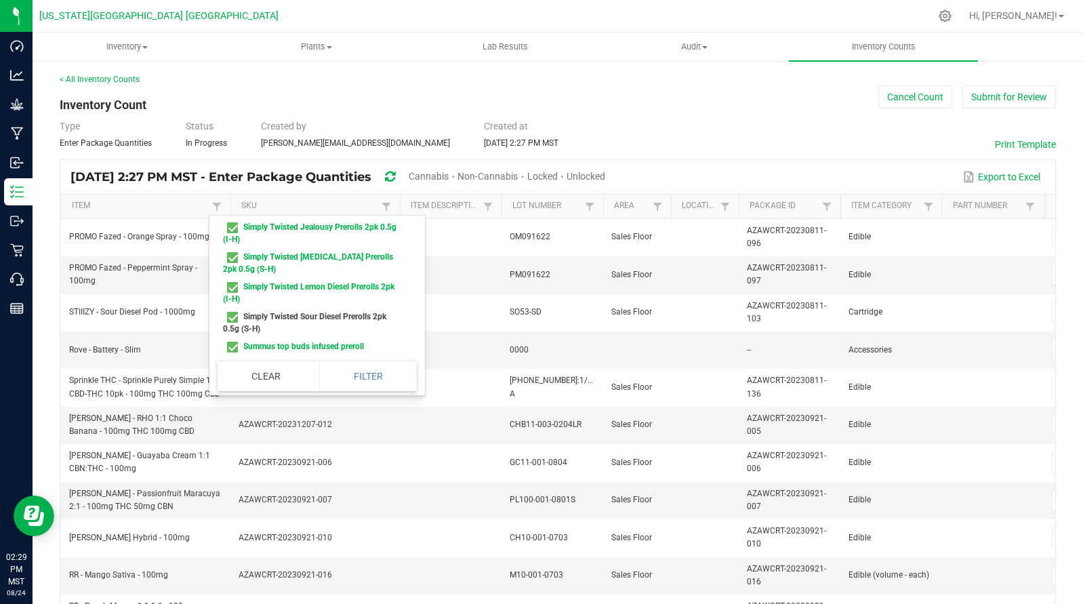
checkbox \(S-H\) "true"
click at [346, 364] on button "Filter" at bounding box center [368, 376] width 98 height 30
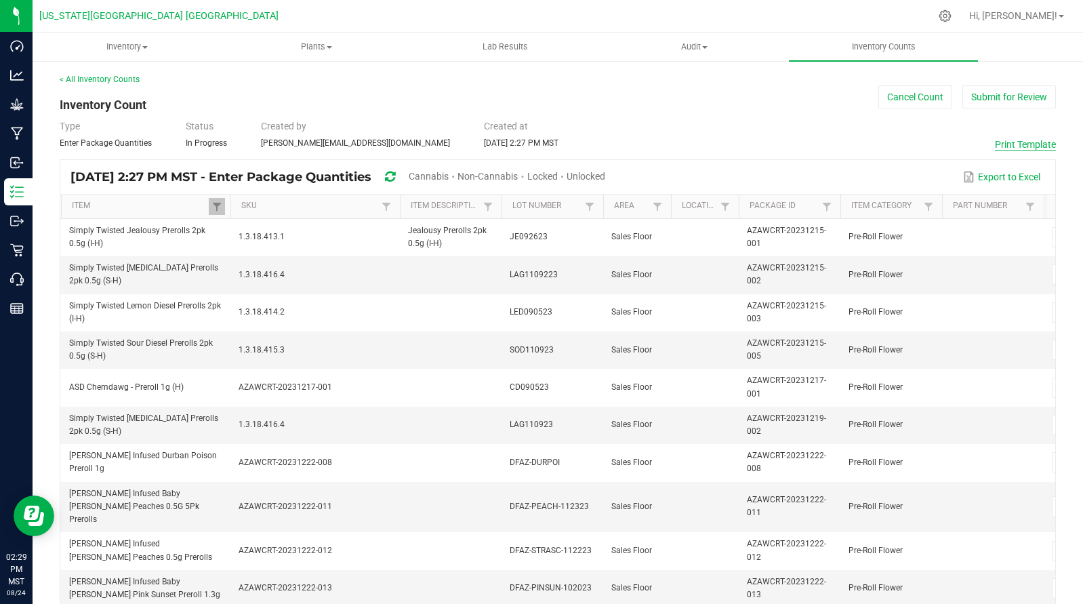
click at [1024, 142] on button "Print Template" at bounding box center [1025, 145] width 61 height 14
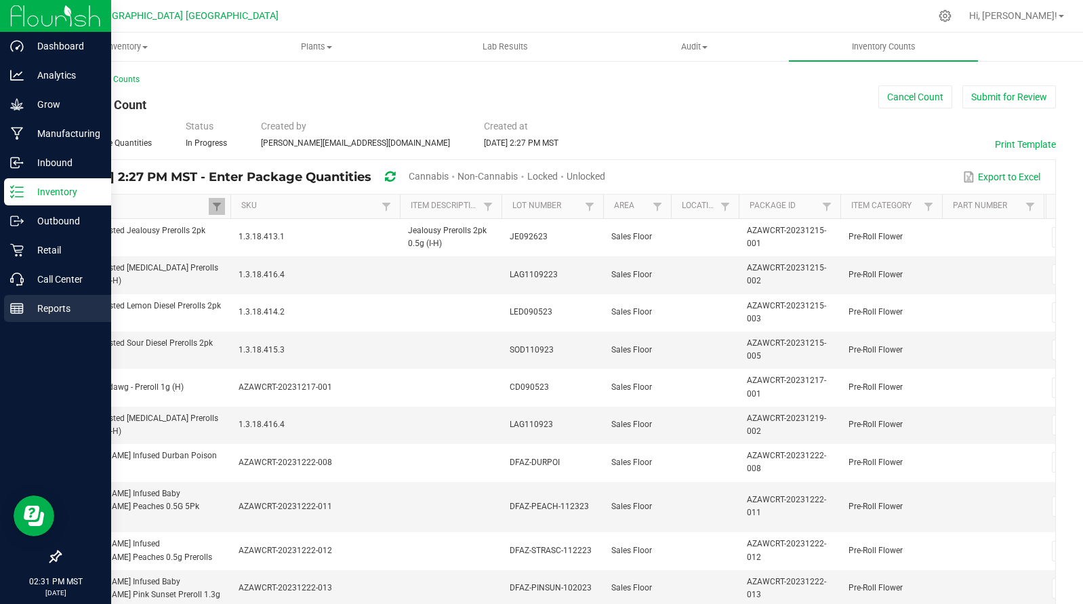
click at [58, 319] on div "Reports" at bounding box center [57, 308] width 107 height 27
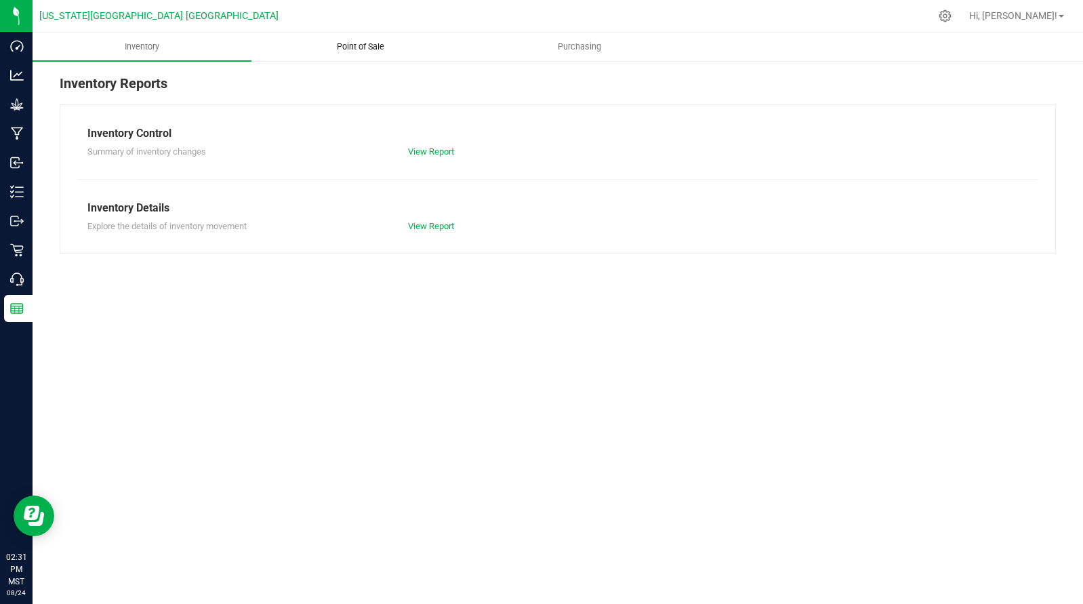
click at [360, 45] on span "Point of Sale" at bounding box center [361, 47] width 84 height 12
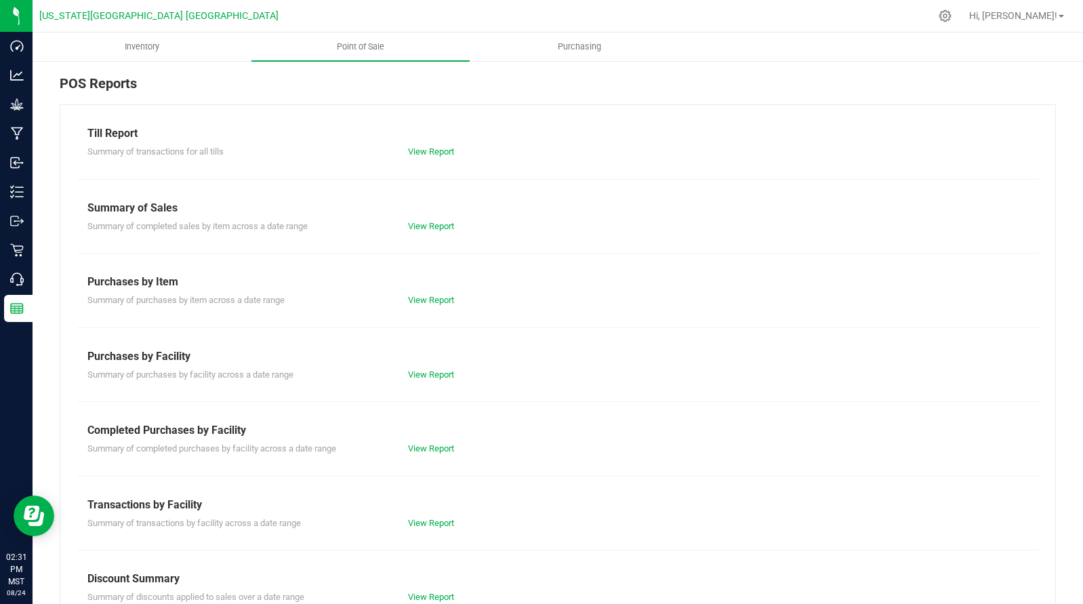
scroll to position [106, 0]
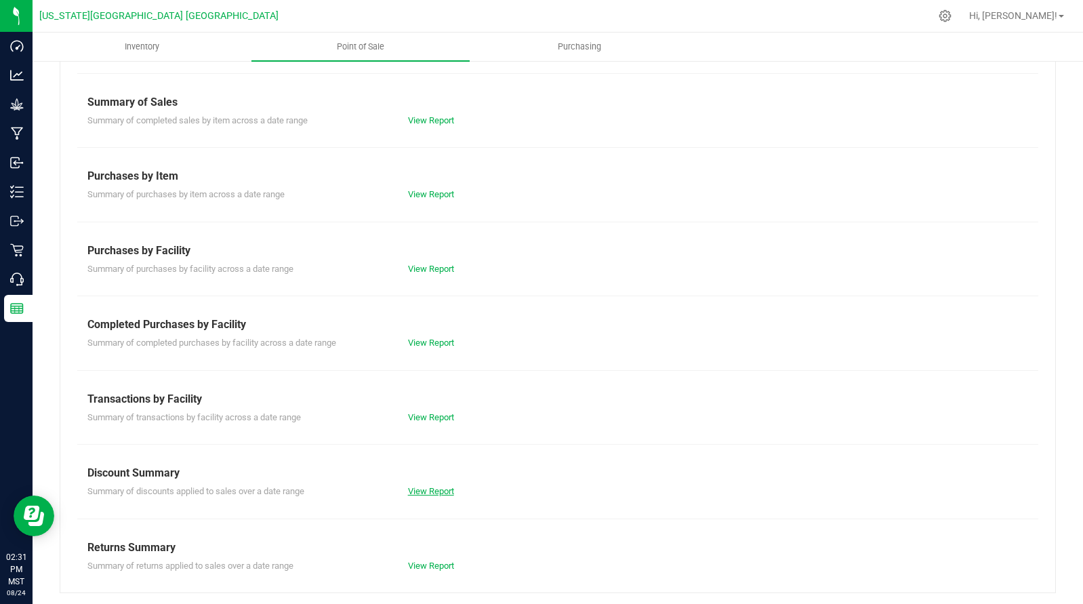
drag, startPoint x: 437, startPoint y: 467, endPoint x: 435, endPoint y: 489, distance: 21.8
click at [436, 476] on div "Discount Summary" at bounding box center [557, 473] width 941 height 16
click at [435, 489] on link "View Report" at bounding box center [431, 491] width 46 height 10
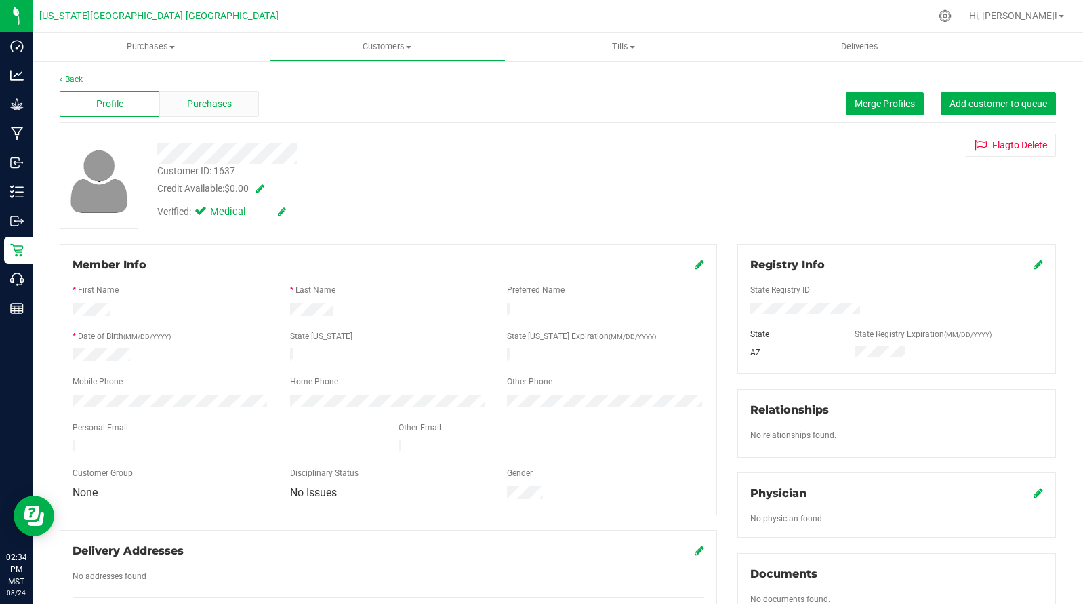
click at [230, 107] on div "Purchases" at bounding box center [209, 104] width 100 height 26
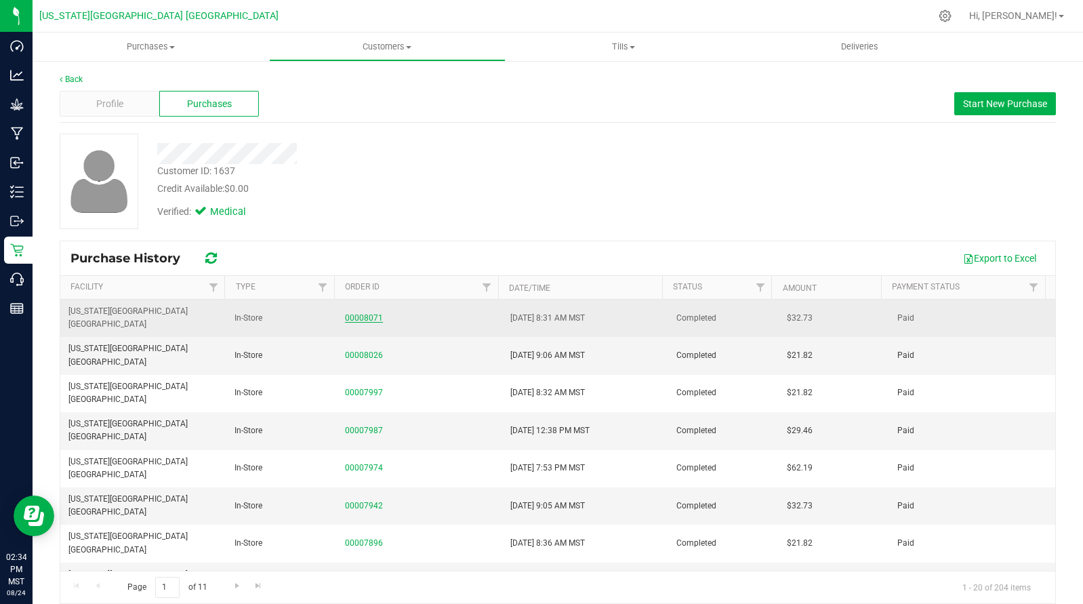
click at [370, 313] on link "00008071" at bounding box center [364, 317] width 38 height 9
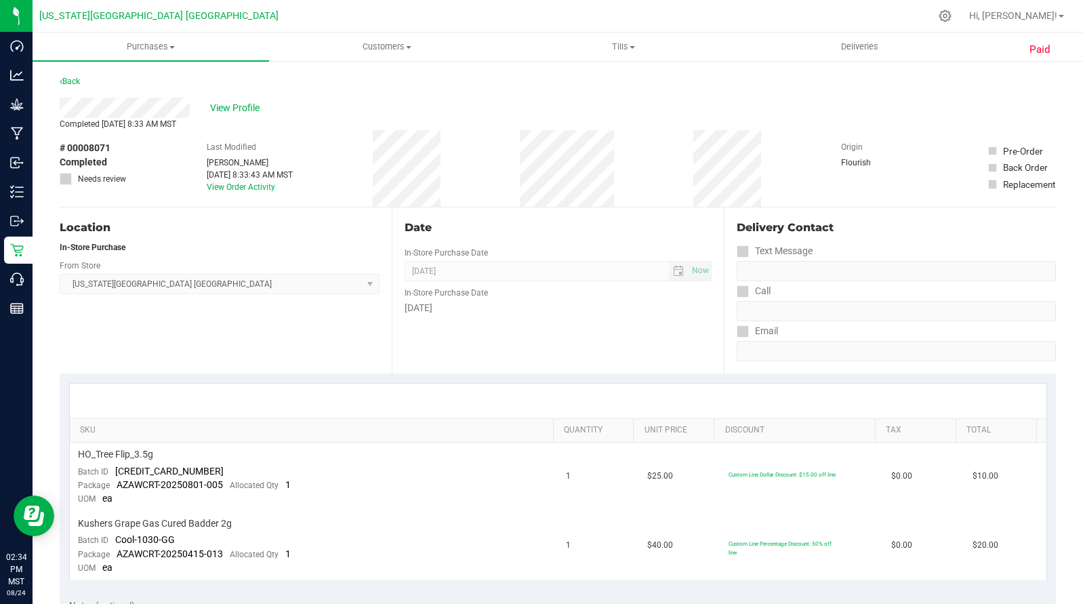
scroll to position [230, 0]
